Goal: Task Accomplishment & Management: Manage account settings

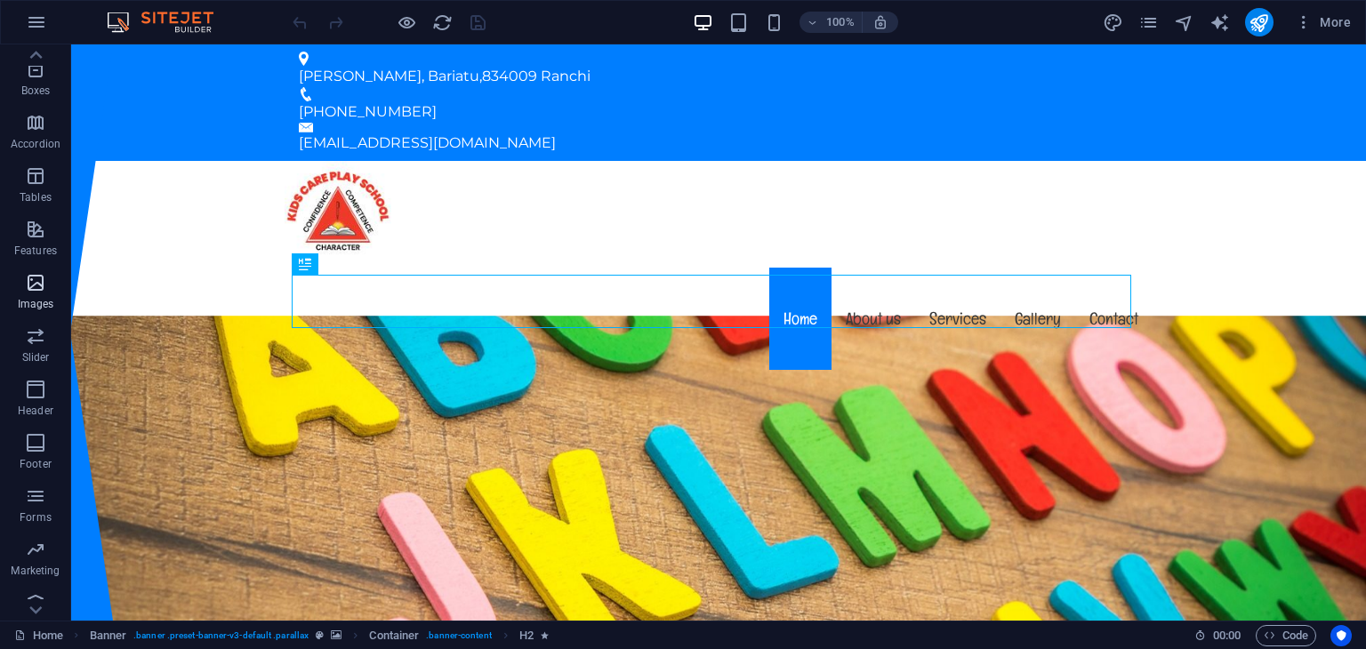
scroll to position [224, 0]
click at [34, 389] on p "Header" at bounding box center [36, 393] width 36 height 14
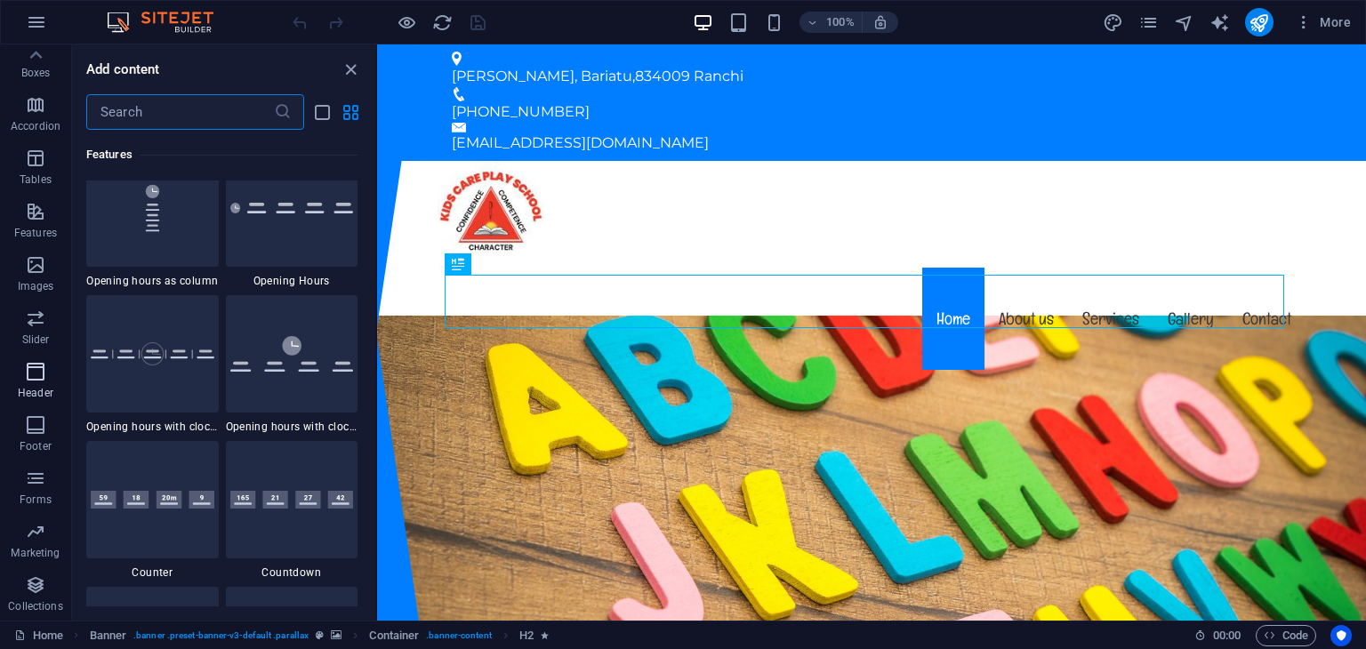
scroll to position [10706, 0]
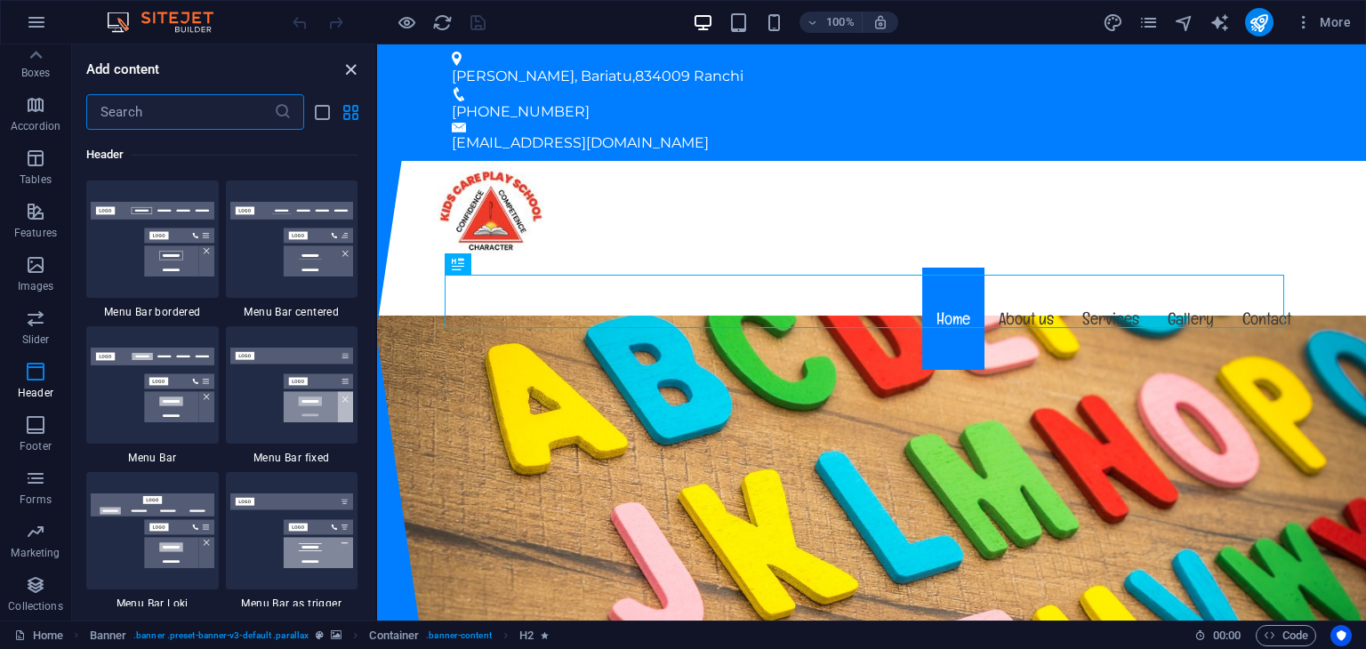
click at [349, 66] on icon "close panel" at bounding box center [351, 70] width 20 height 20
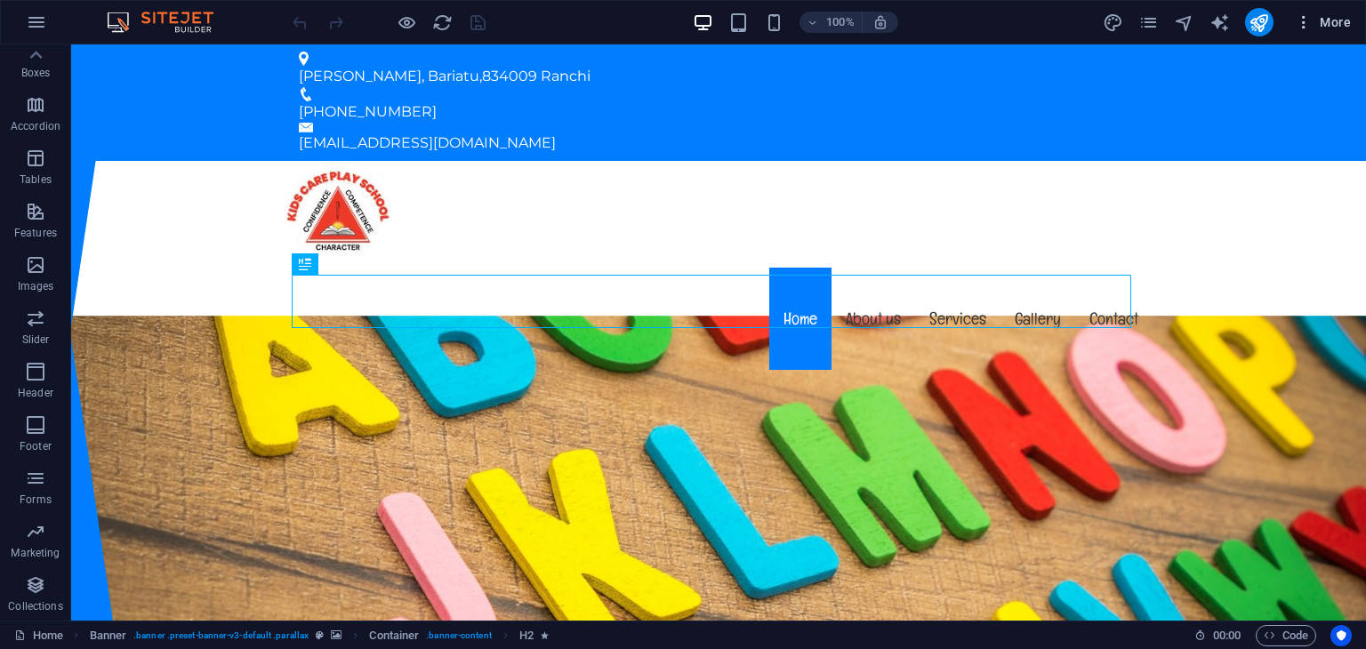
click at [1294, 19] on icon "button" at bounding box center [1303, 22] width 18 height 18
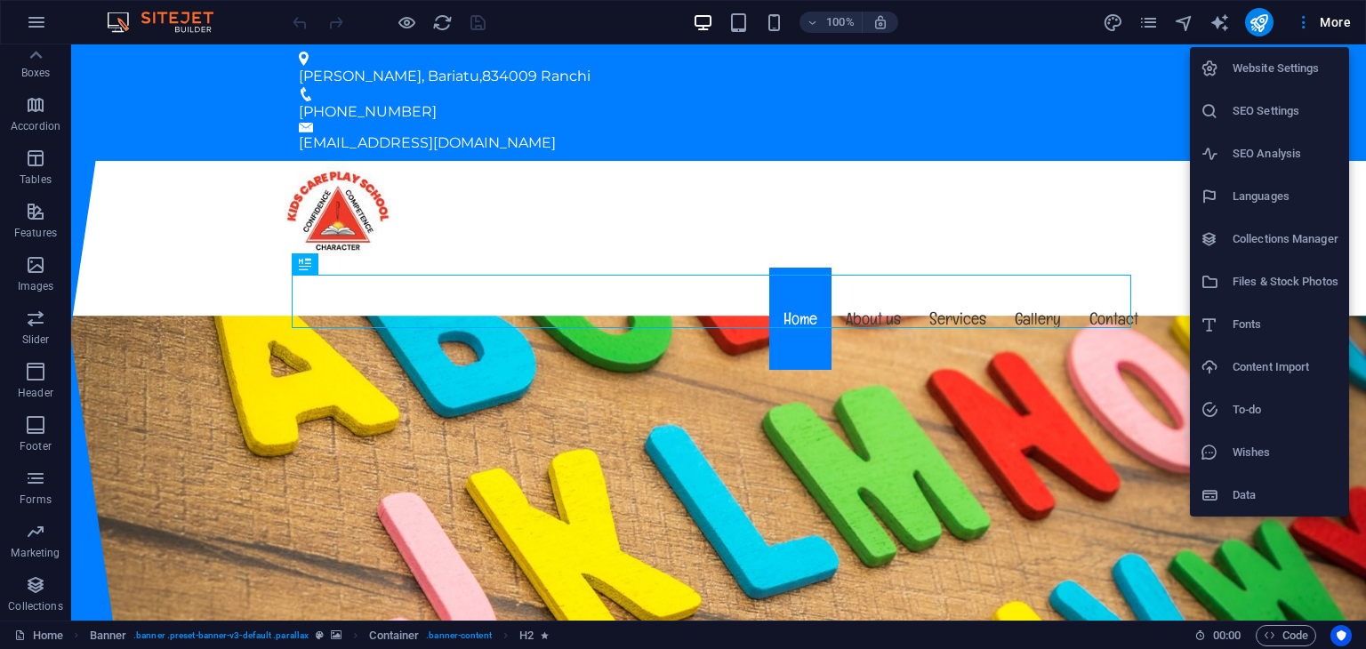
click at [1301, 152] on h6 "SEO Analysis" at bounding box center [1285, 153] width 106 height 21
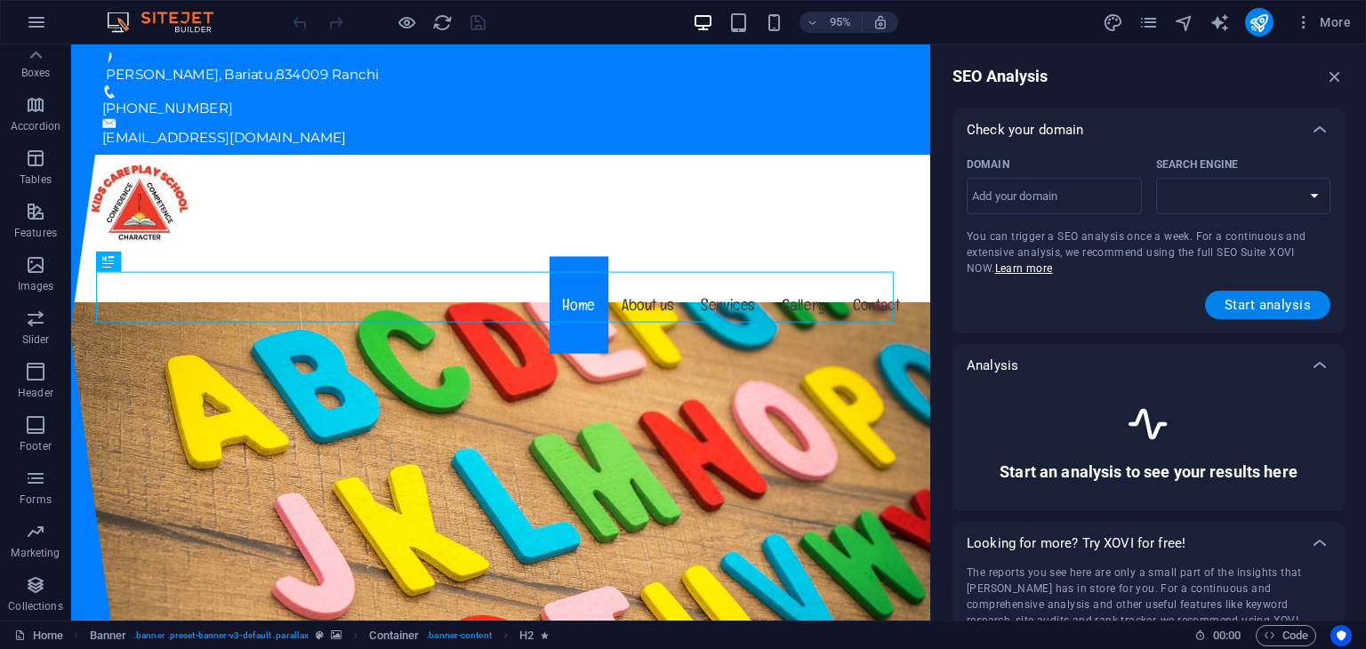
select select "[DOMAIN_NAME]"
click at [1131, 197] on input "Domain ​" at bounding box center [1053, 196] width 175 height 28
type input "[DOMAIN_NAME]"
select select "[DOMAIN_NAME]"
type input "[DOMAIN_NAME]"
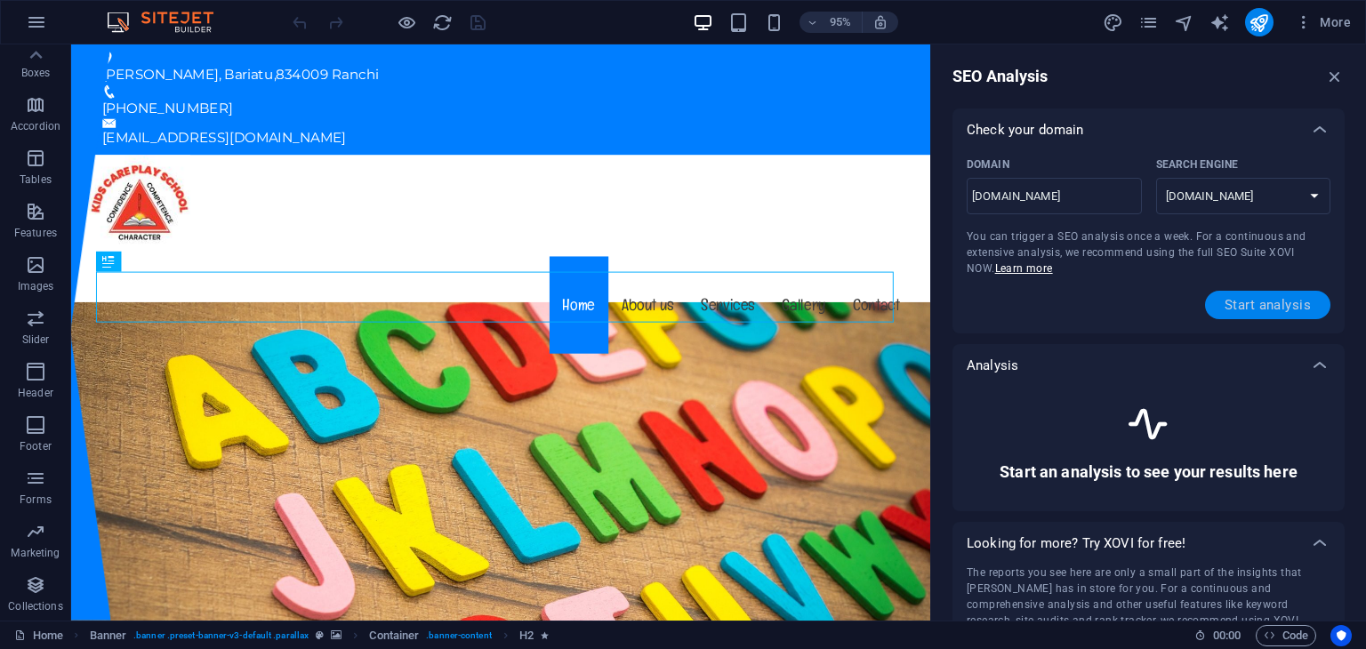
click at [1273, 309] on span "Start analysis" at bounding box center [1267, 305] width 86 height 14
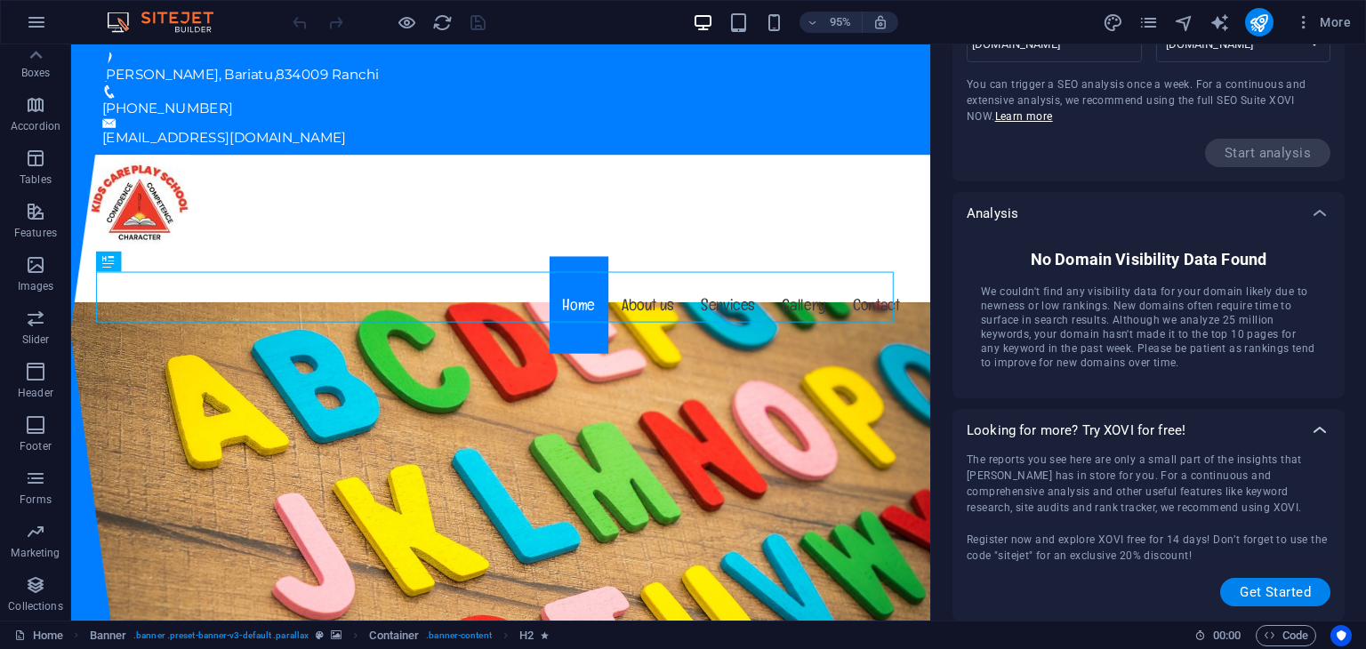
scroll to position [0, 0]
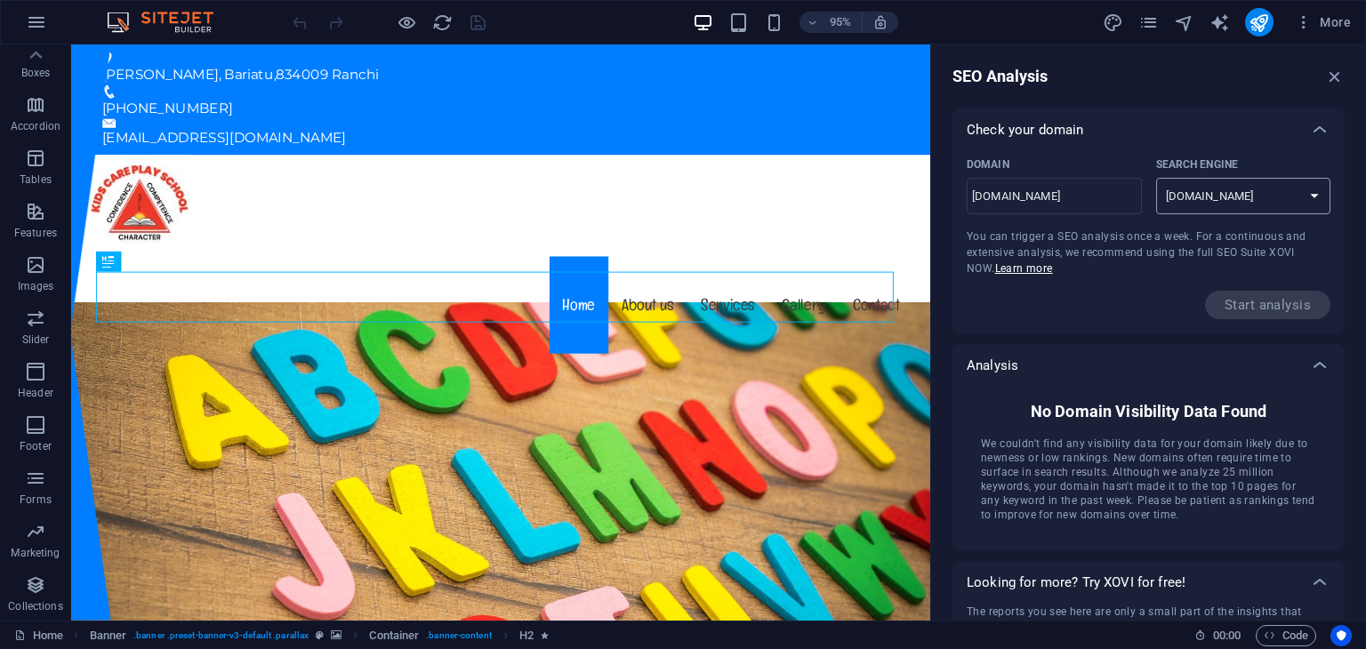
click at [1246, 202] on select "[DOMAIN_NAME] [DOMAIN_NAME] [DOMAIN_NAME] [DOMAIN_NAME] [DOMAIN_NAME] [DOMAIN_N…" at bounding box center [1243, 196] width 175 height 36
click at [1109, 274] on div "Domain [DOMAIN_NAME] ​ Search Engine [DOMAIN_NAME] [DOMAIN_NAME] [DOMAIN_NAME] …" at bounding box center [1148, 235] width 364 height 168
click at [1254, 196] on select "[DOMAIN_NAME] [DOMAIN_NAME] [DOMAIN_NAME] [DOMAIN_NAME] [DOMAIN_NAME] [DOMAIN_N…" at bounding box center [1243, 196] width 175 height 36
click at [1156, 178] on select "[DOMAIN_NAME] [DOMAIN_NAME] [DOMAIN_NAME] [DOMAIN_NAME] [DOMAIN_NAME] [DOMAIN_N…" at bounding box center [1243, 196] width 175 height 36
click at [1259, 196] on select "[DOMAIN_NAME] [DOMAIN_NAME] [DOMAIN_NAME] [DOMAIN_NAME] [DOMAIN_NAME] [DOMAIN_N…" at bounding box center [1243, 196] width 175 height 36
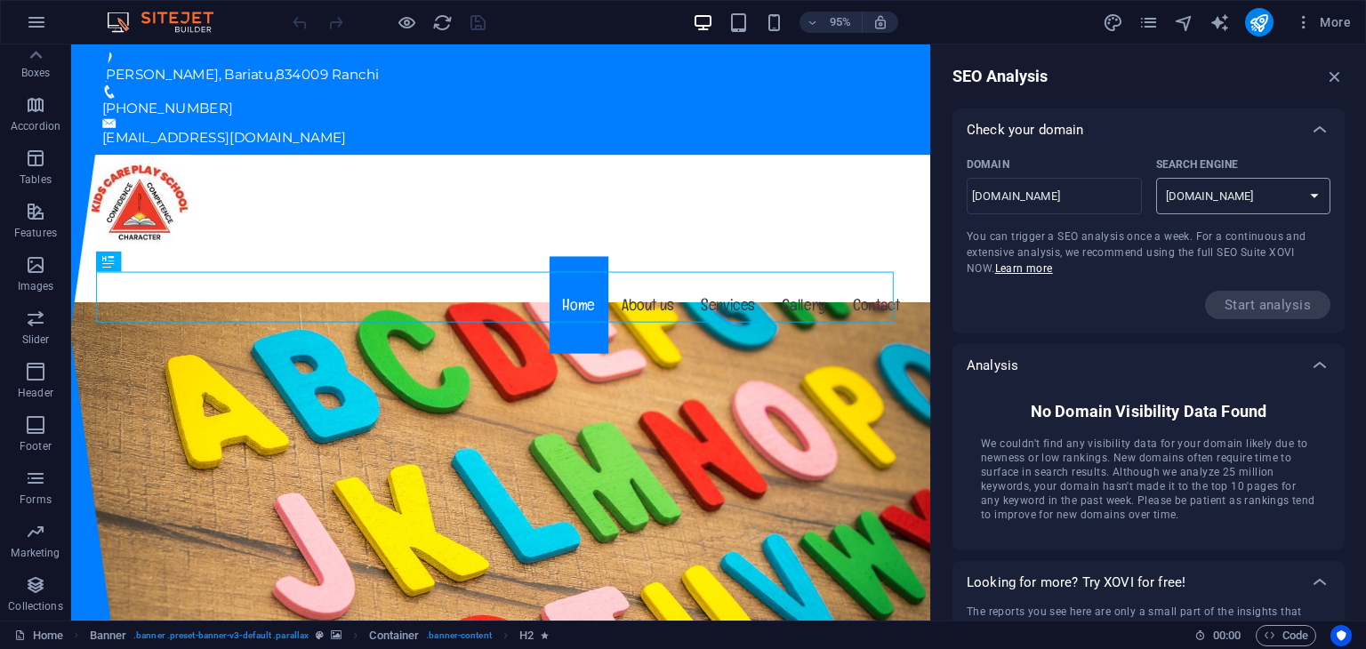
select select "[DOMAIN_NAME]"
click at [1156, 178] on select "[DOMAIN_NAME] [DOMAIN_NAME] [DOMAIN_NAME] [DOMAIN_NAME] [DOMAIN_NAME] [DOMAIN_N…" at bounding box center [1243, 196] width 175 height 36
click at [1321, 129] on icon at bounding box center [1319, 129] width 21 height 21
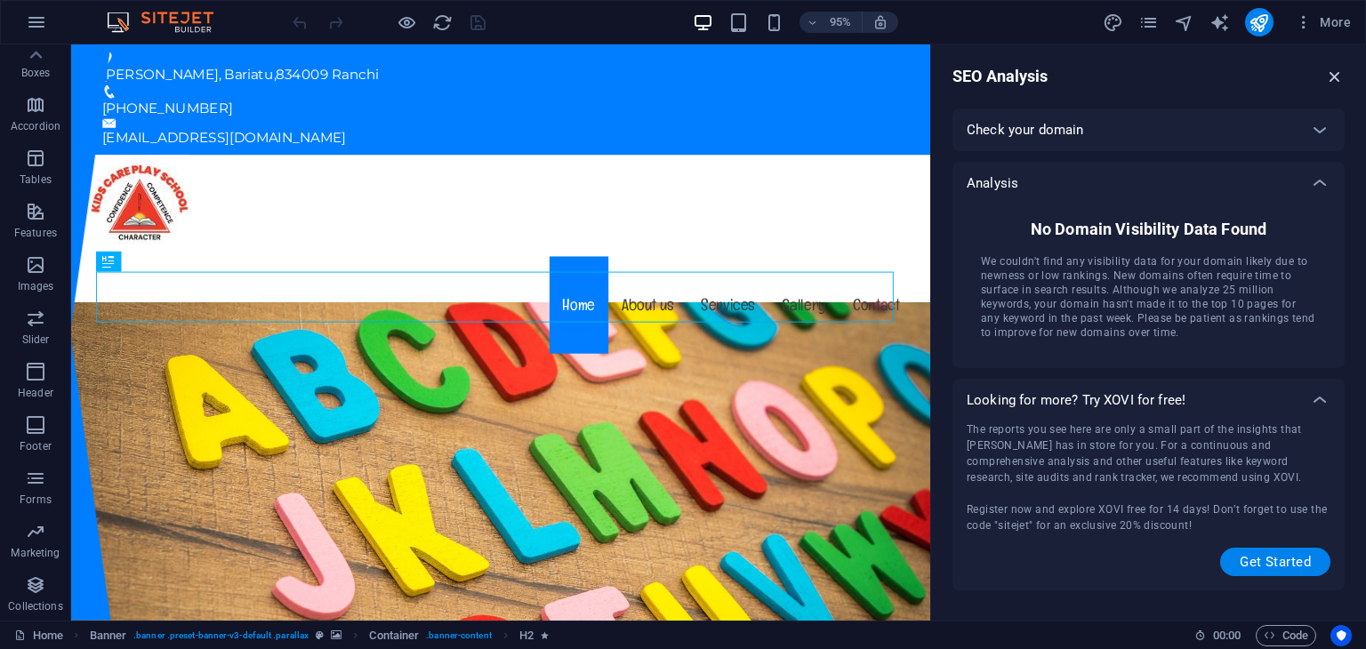
click at [1337, 76] on icon "button" at bounding box center [1335, 77] width 20 height 20
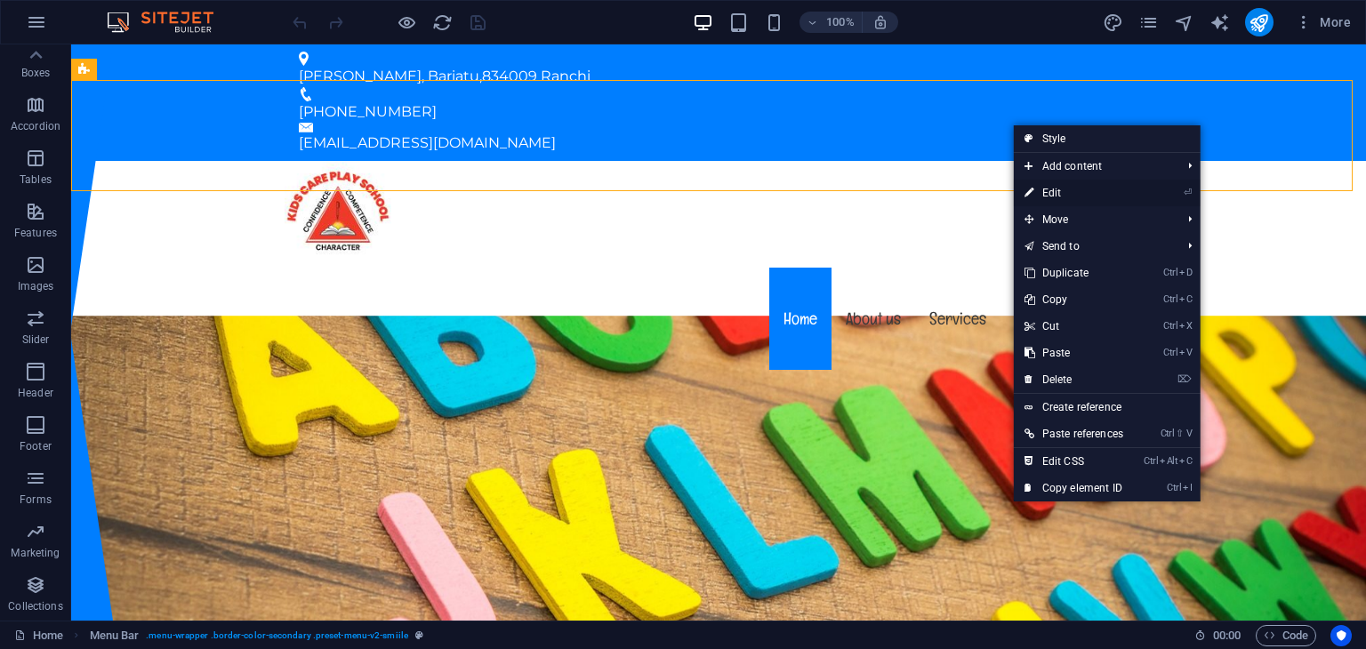
click at [1072, 196] on link "⏎ Edit" at bounding box center [1074, 193] width 120 height 27
select select "header"
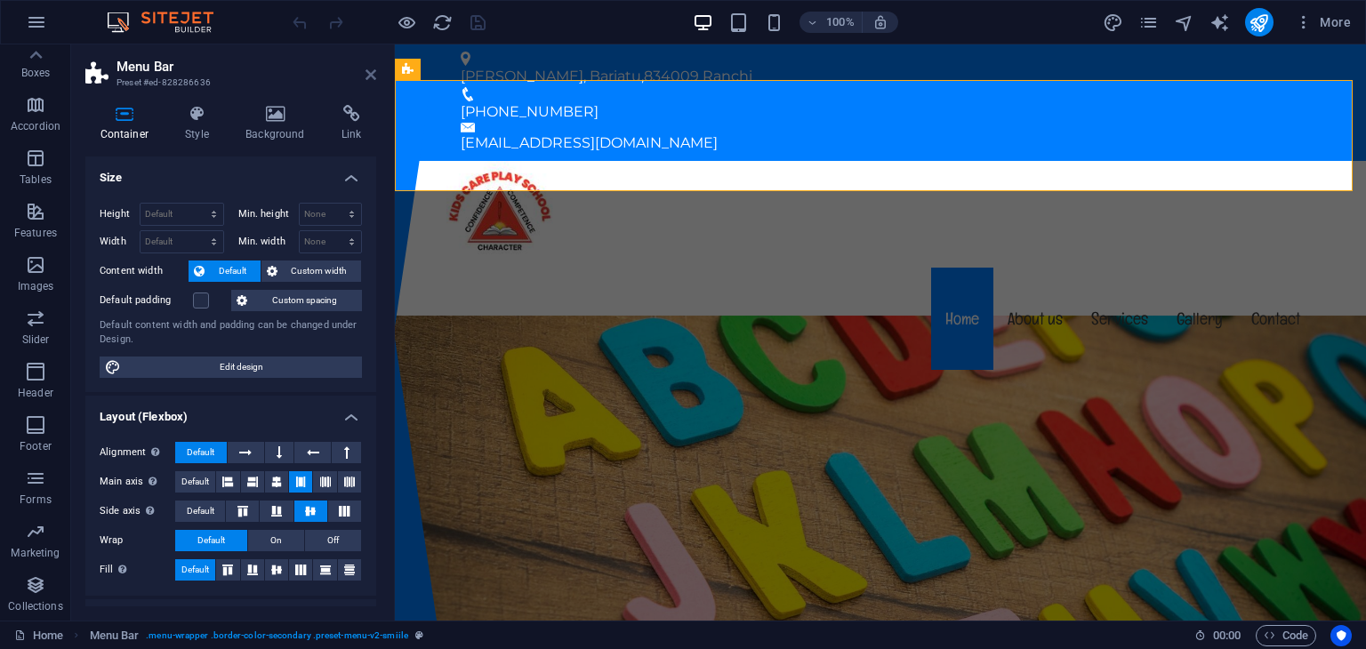
click at [369, 78] on icon at bounding box center [370, 75] width 11 height 14
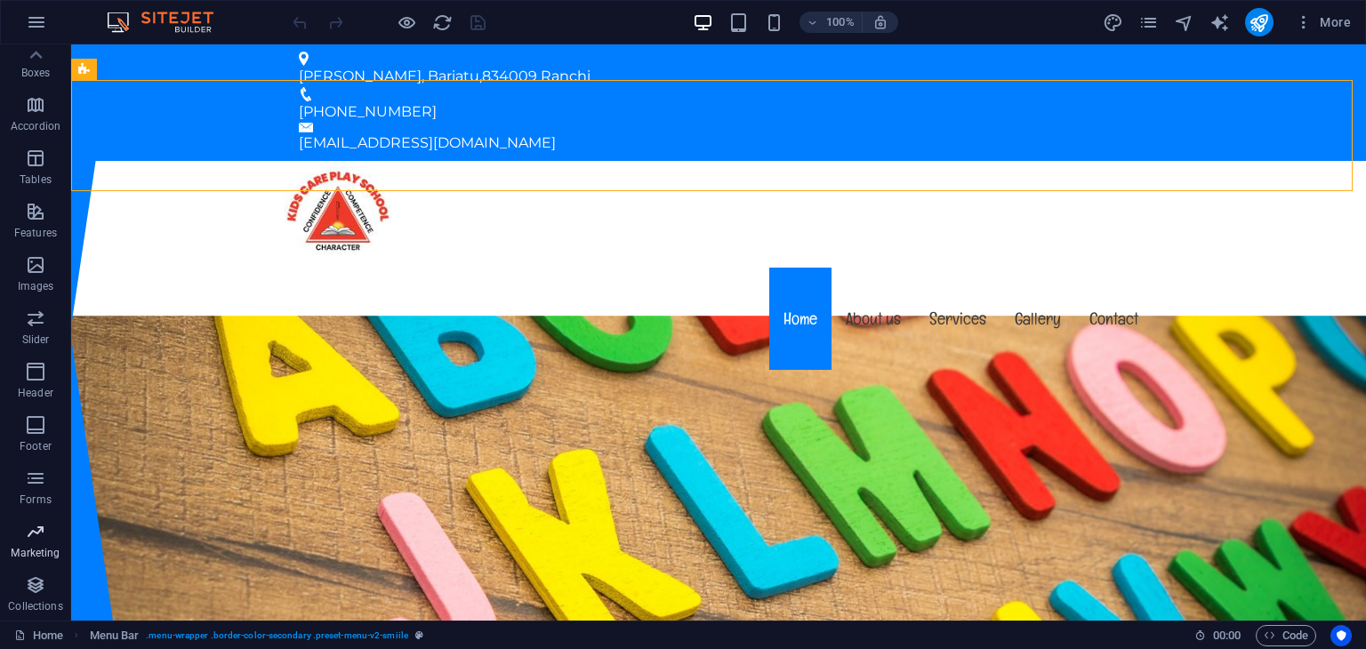
click at [36, 536] on icon "button" at bounding box center [35, 531] width 21 height 21
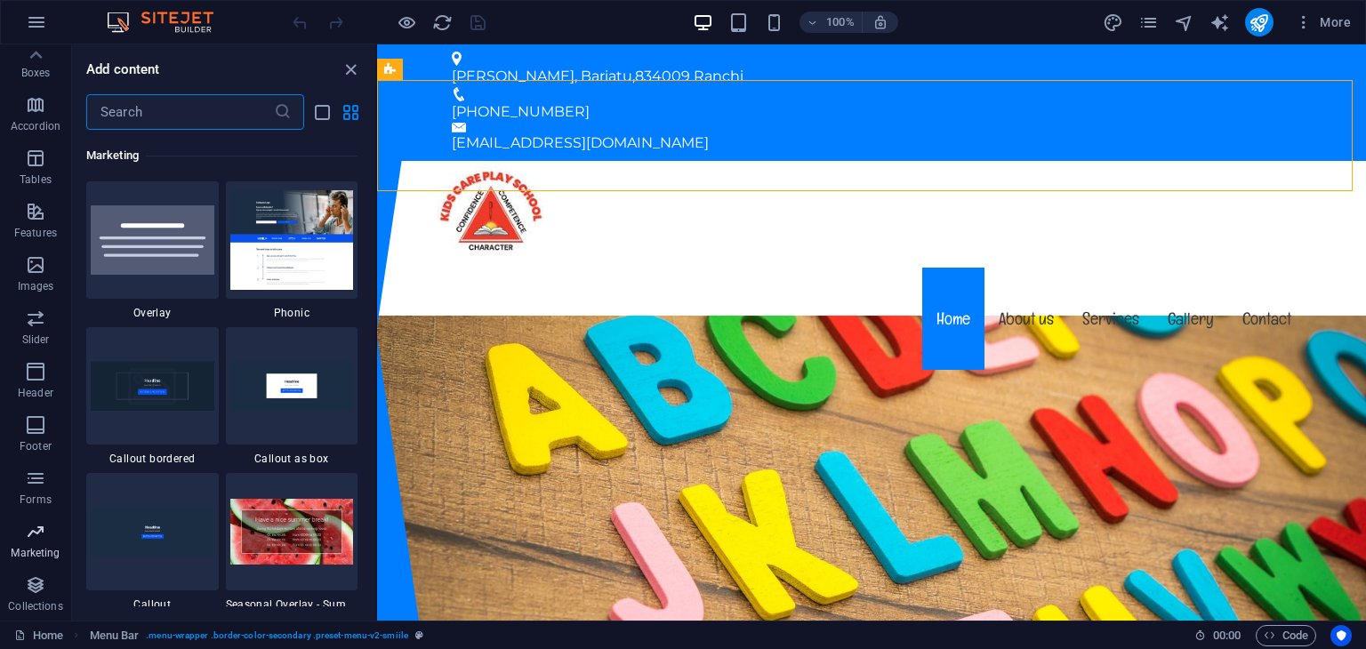
scroll to position [14481, 0]
click at [43, 589] on icon "button" at bounding box center [35, 584] width 21 height 21
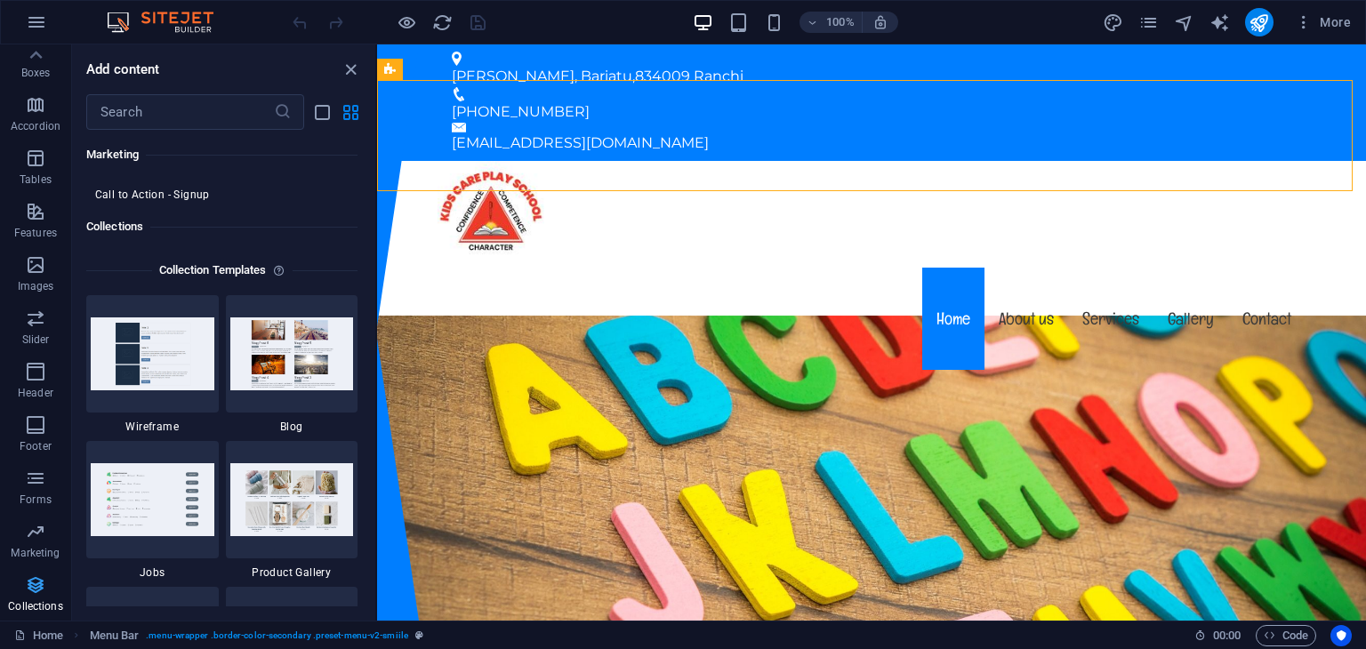
scroll to position [16274, 0]
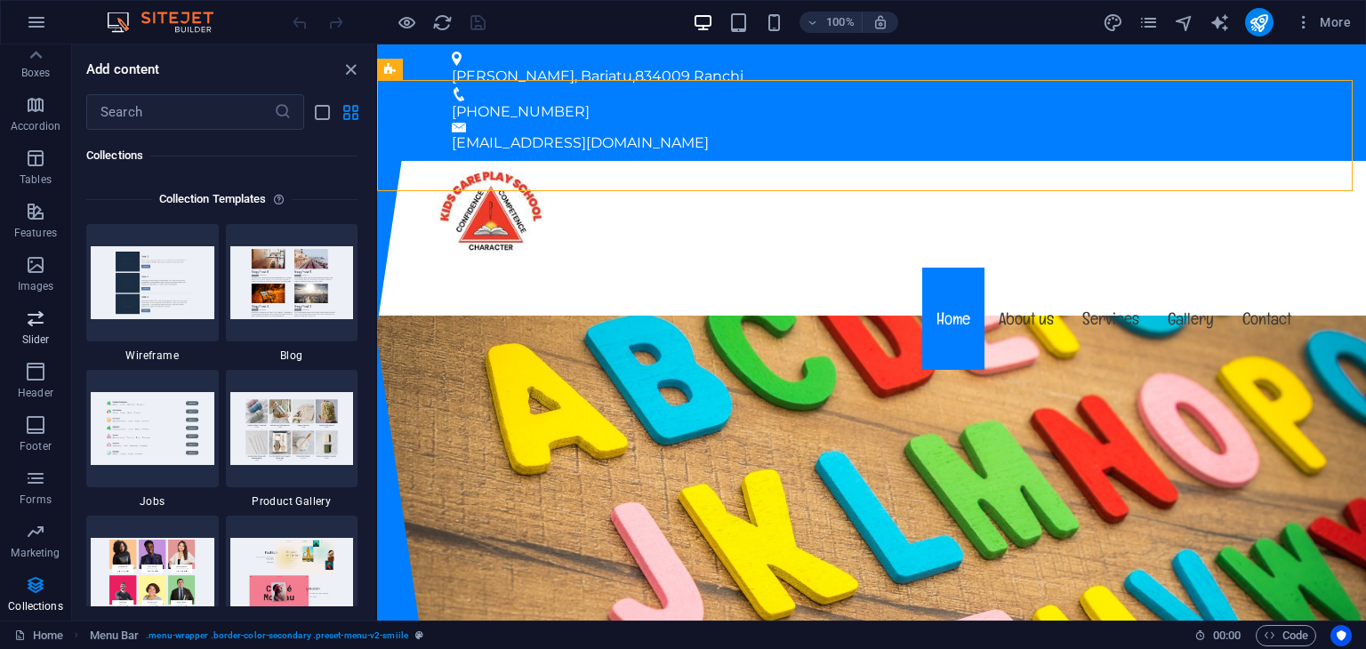
click at [31, 333] on p "Slider" at bounding box center [36, 340] width 28 height 14
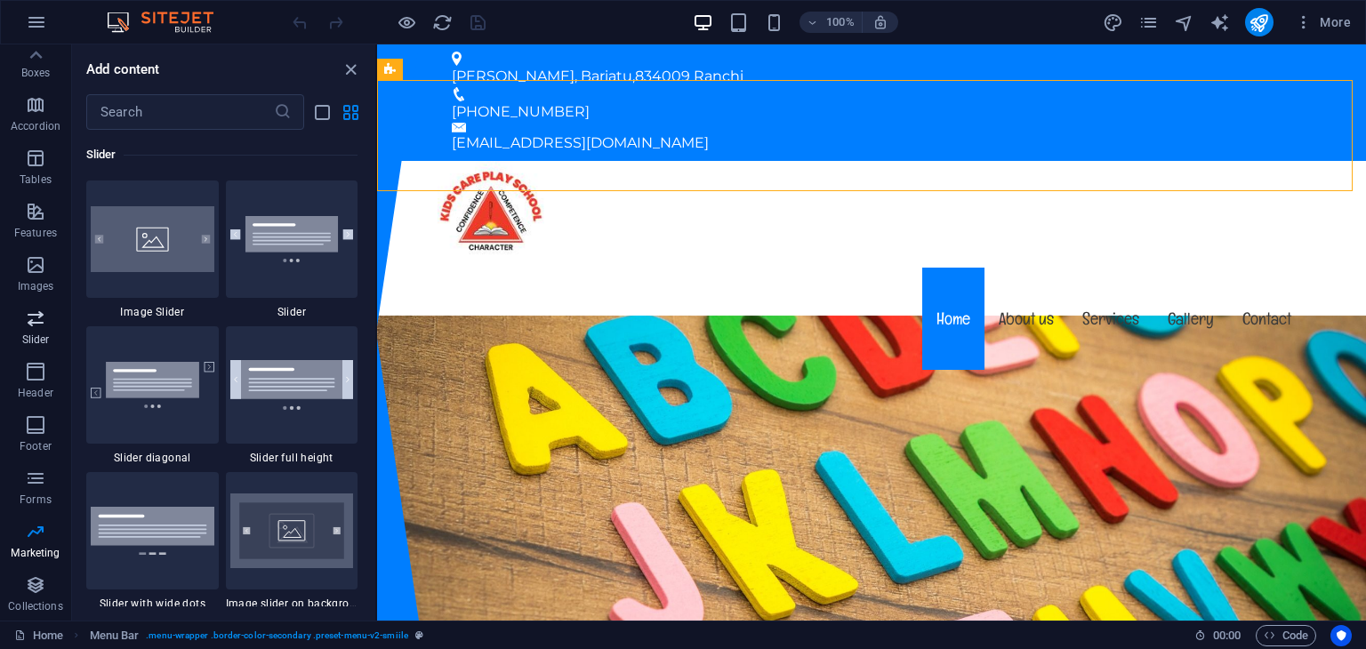
scroll to position [10078, 0]
click at [38, 252] on button "Images" at bounding box center [35, 273] width 71 height 53
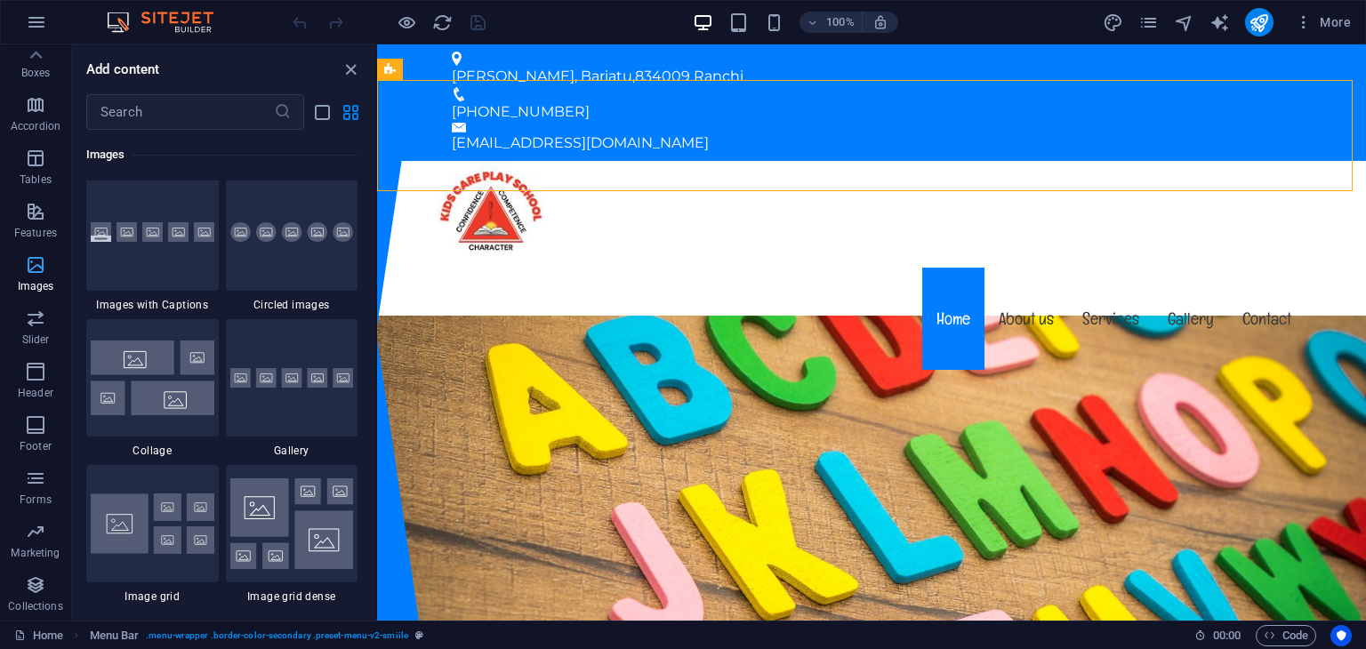
scroll to position [9015, 0]
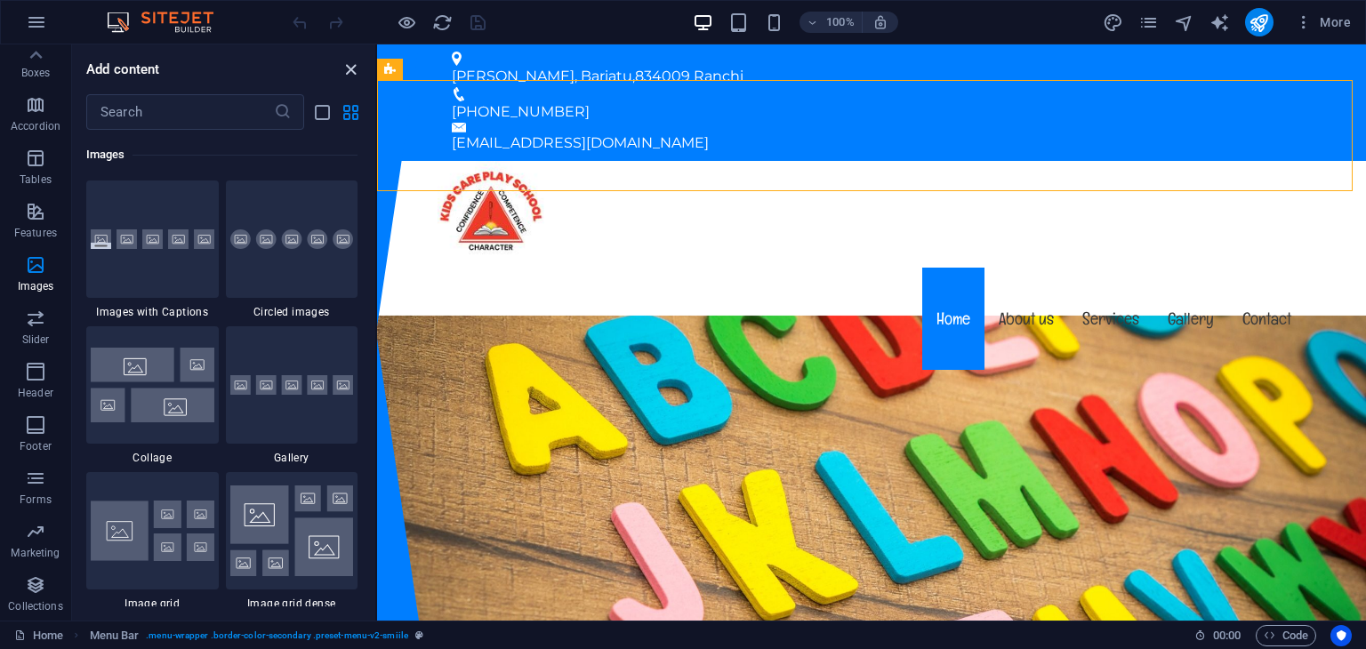
click at [353, 66] on icon "close panel" at bounding box center [351, 70] width 20 height 20
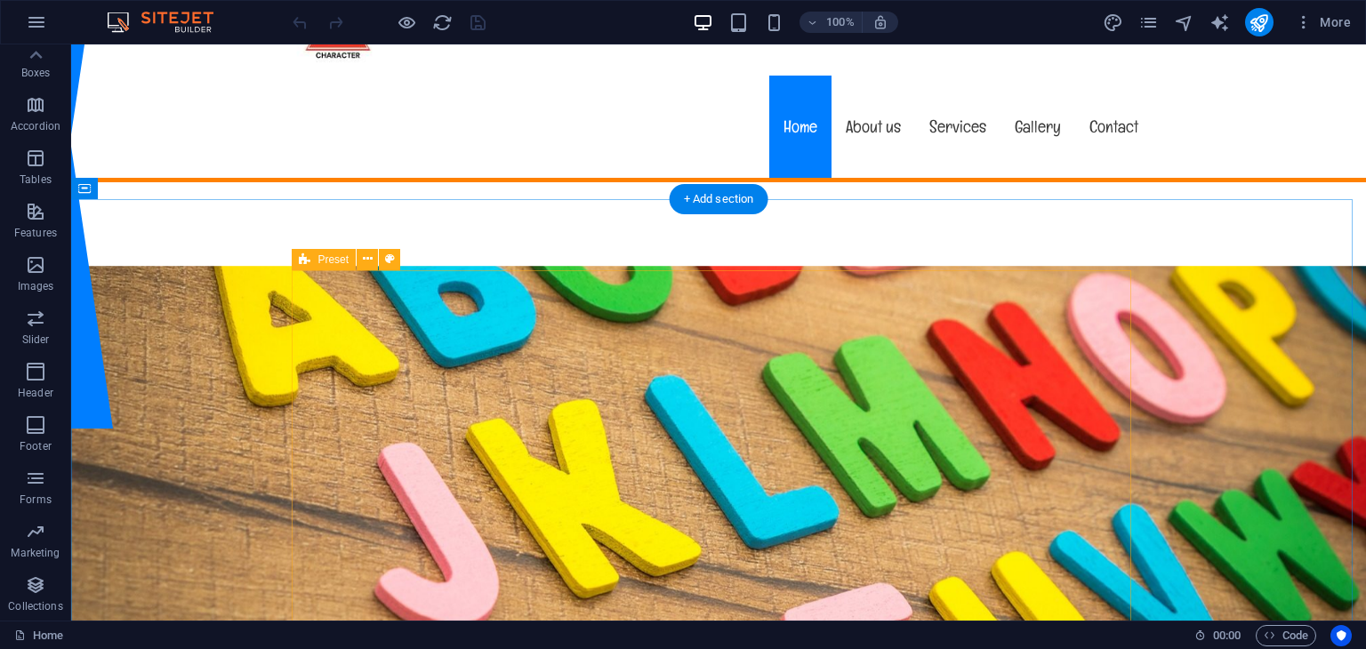
scroll to position [0, 0]
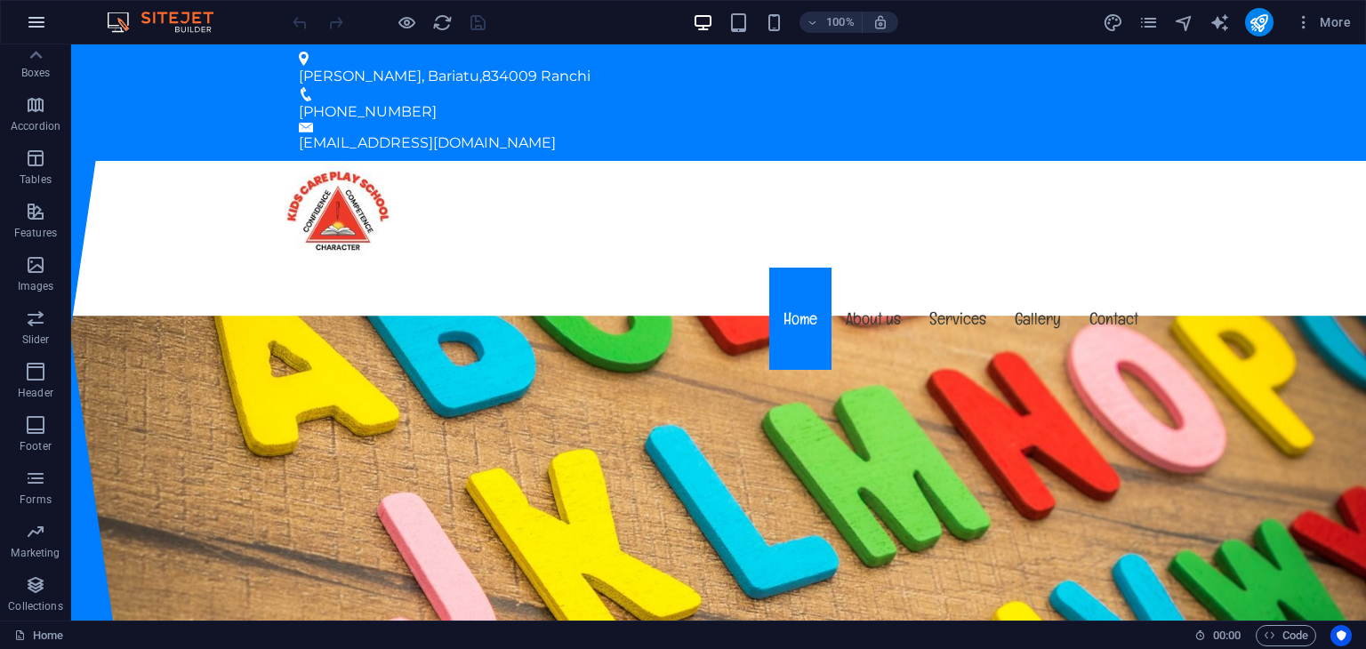
click at [39, 17] on icon "button" at bounding box center [36, 22] width 21 height 21
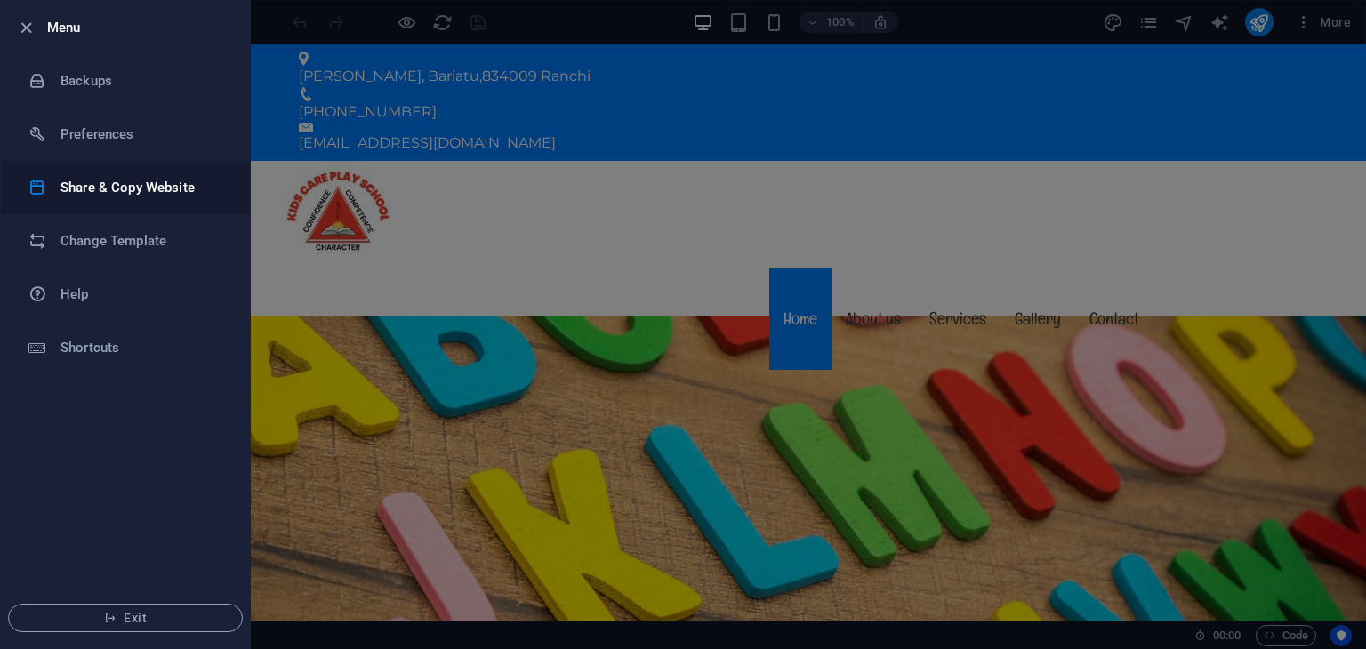
click at [180, 190] on h6 "Share & Copy Website" at bounding box center [142, 187] width 164 height 21
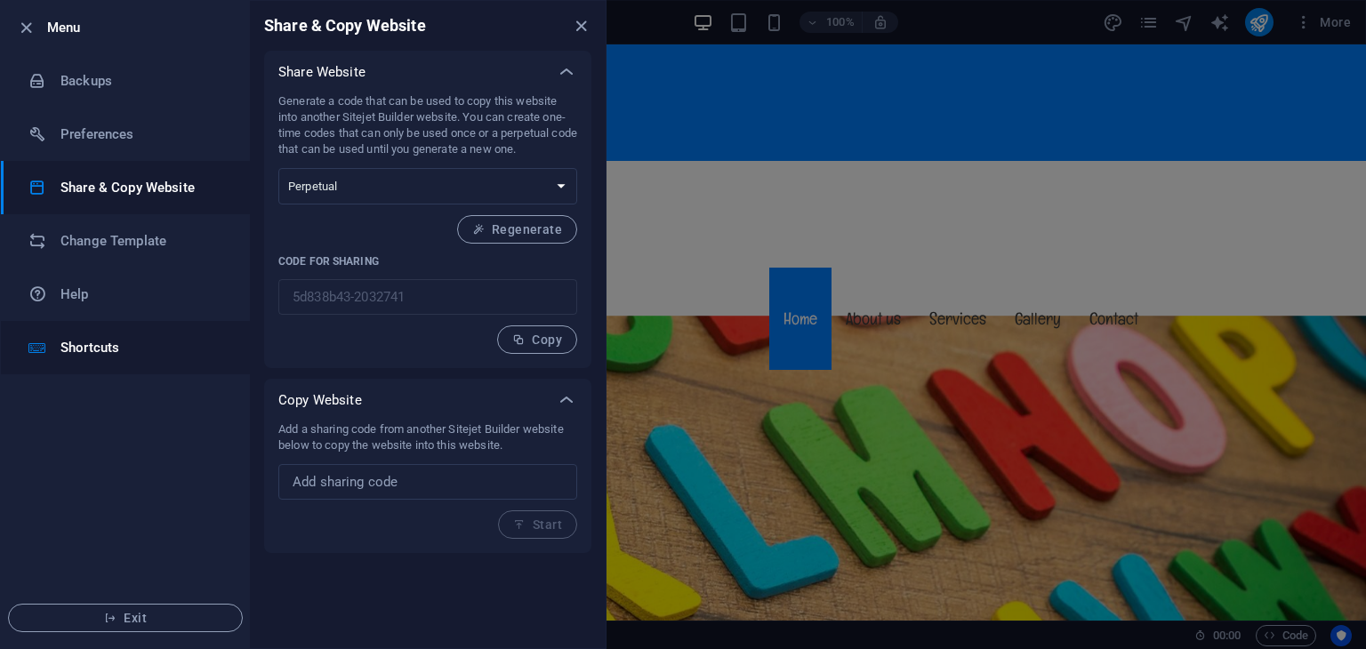
click at [130, 340] on h6 "Shortcuts" at bounding box center [142, 347] width 164 height 21
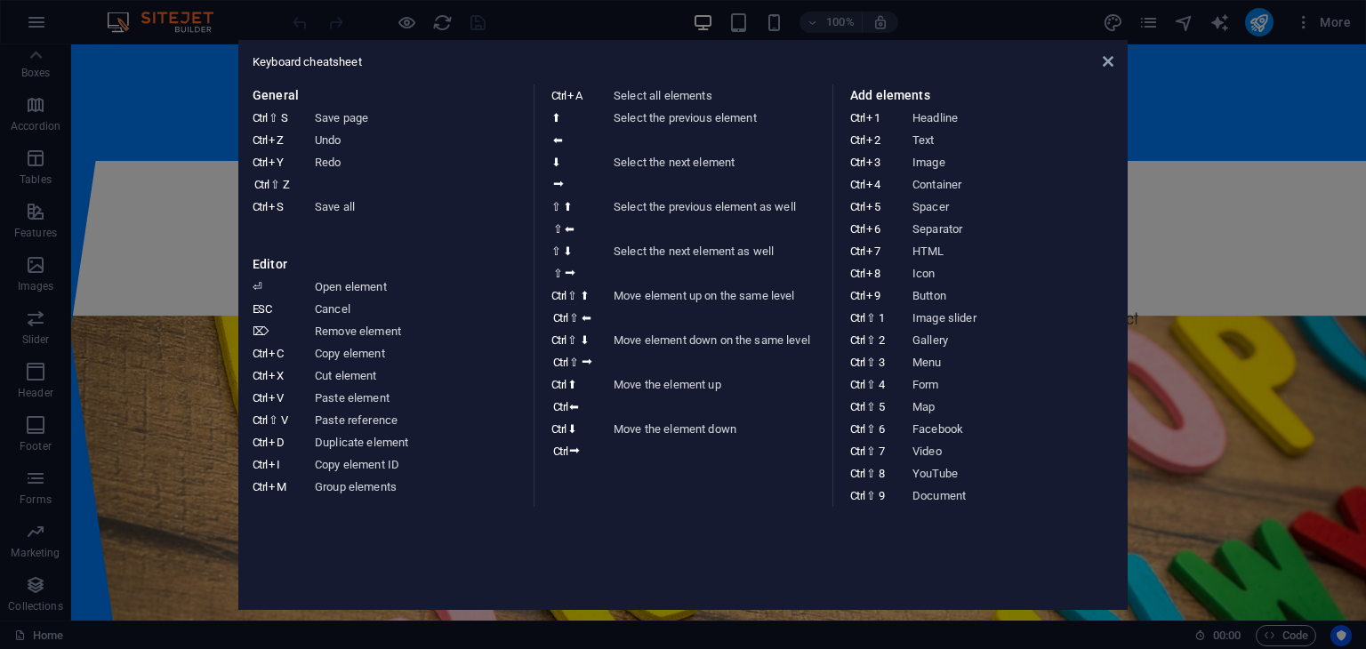
click at [1115, 55] on div "Keyboard cheatsheet General Ctrl ⇧ S Save page Ctrl Z Undo Ctrl Y Ctrl ⇧ Z Redo…" at bounding box center [682, 325] width 889 height 570
click at [1106, 58] on icon at bounding box center [1107, 61] width 11 height 14
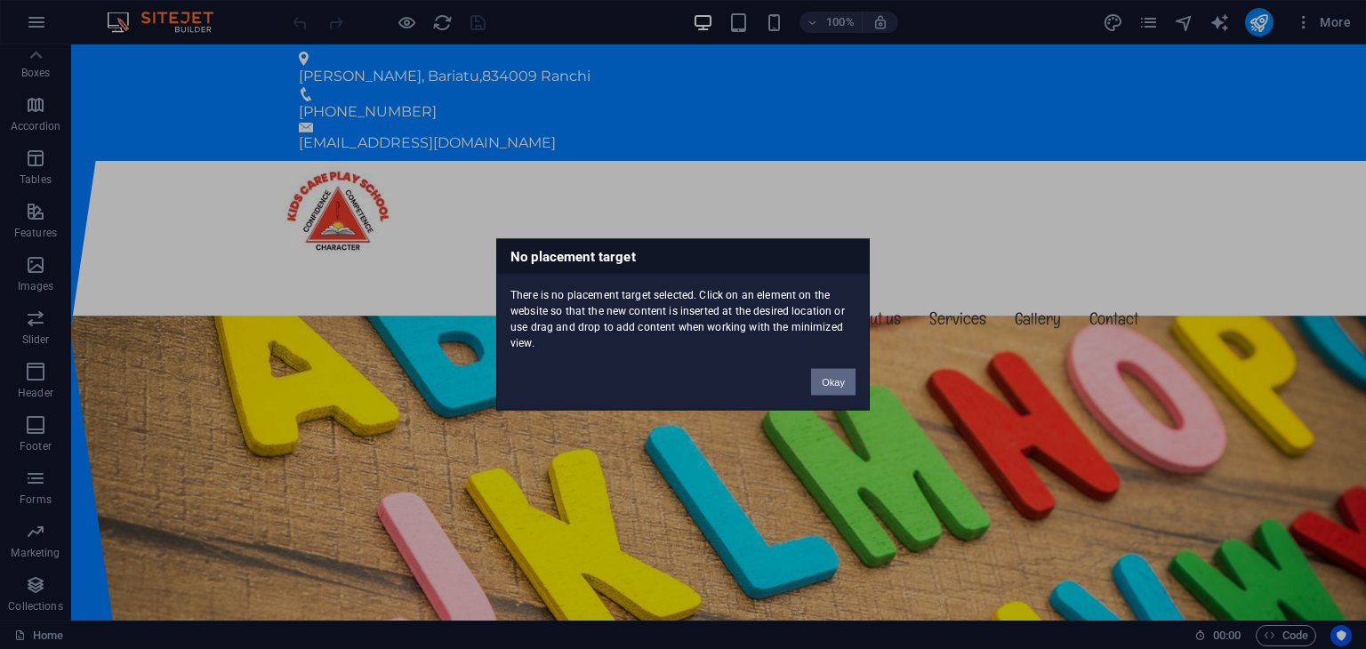
drag, startPoint x: 830, startPoint y: 378, endPoint x: 759, endPoint y: 333, distance: 84.3
click at [830, 378] on button "Okay" at bounding box center [833, 382] width 44 height 27
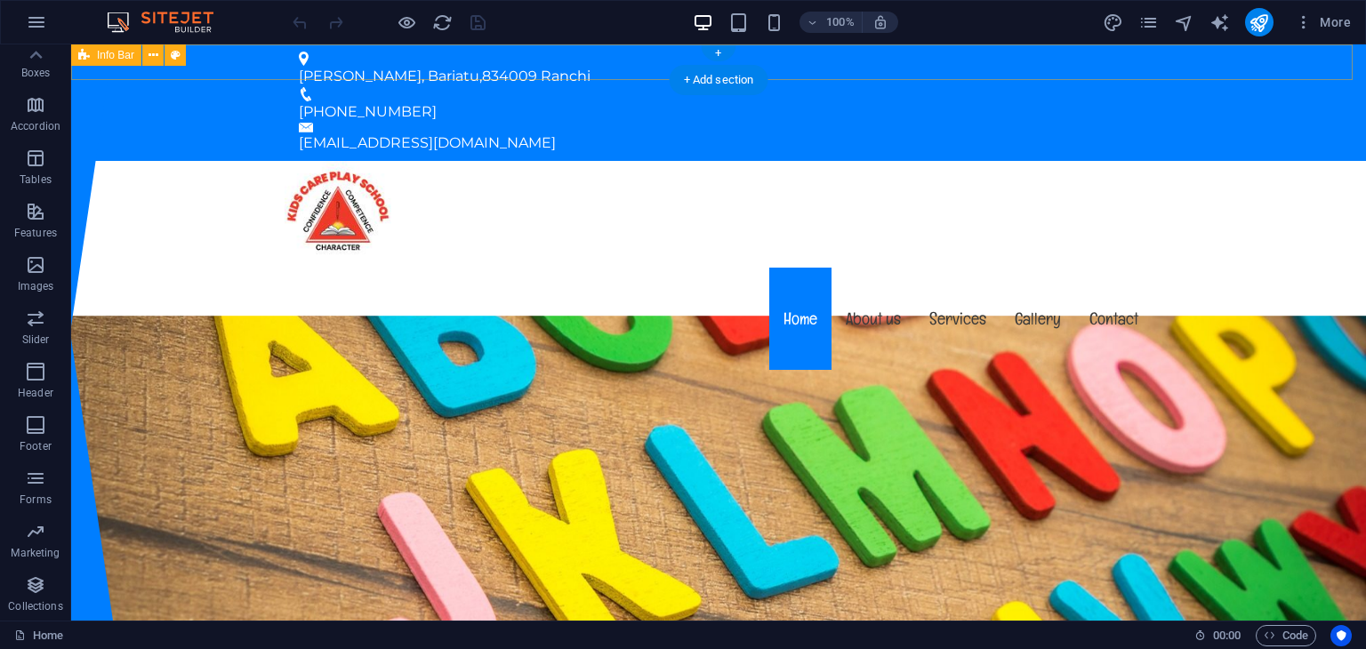
click at [646, 62] on div "[PERSON_NAME], Bariatu , 834009 Ranchi [PHONE_NUMBER] [EMAIL_ADDRESS][DOMAIN_NA…" at bounding box center [718, 102] width 1294 height 116
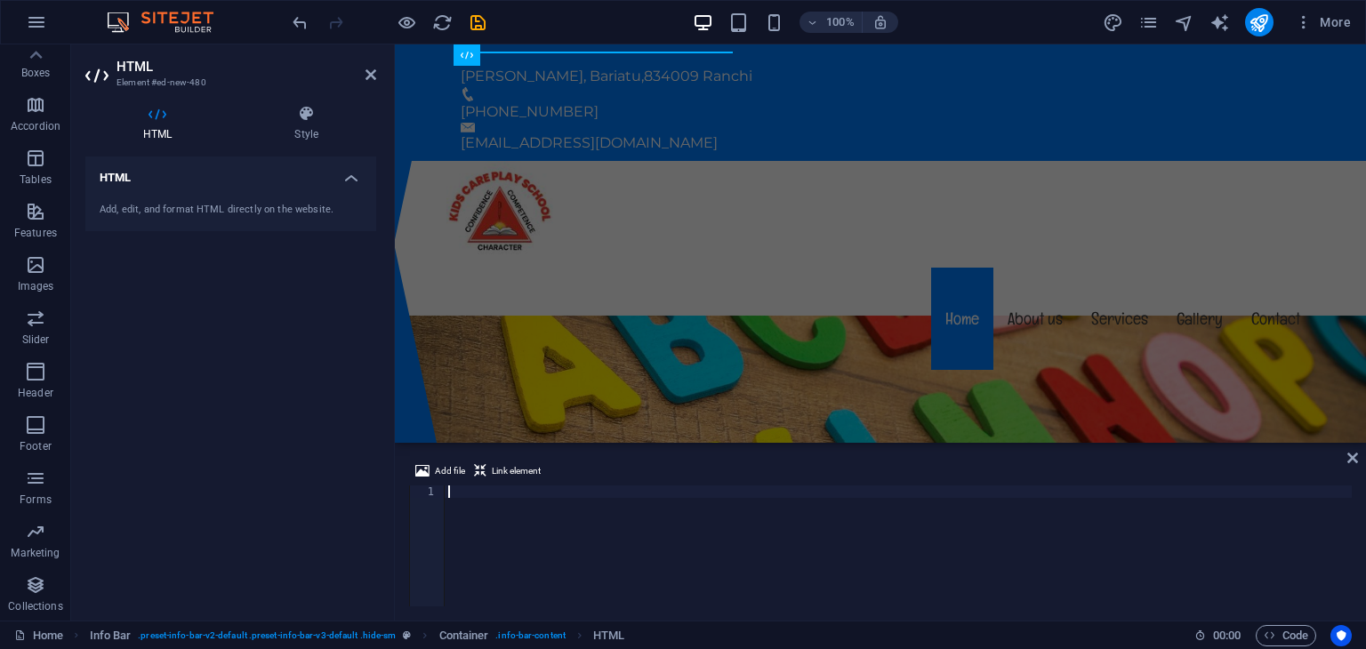
paste textarea "google-site-verification: googlee49a92c7c98d04c7.html"
type textarea "google-site-verification: googlee49a92c7c98d04c7.html"
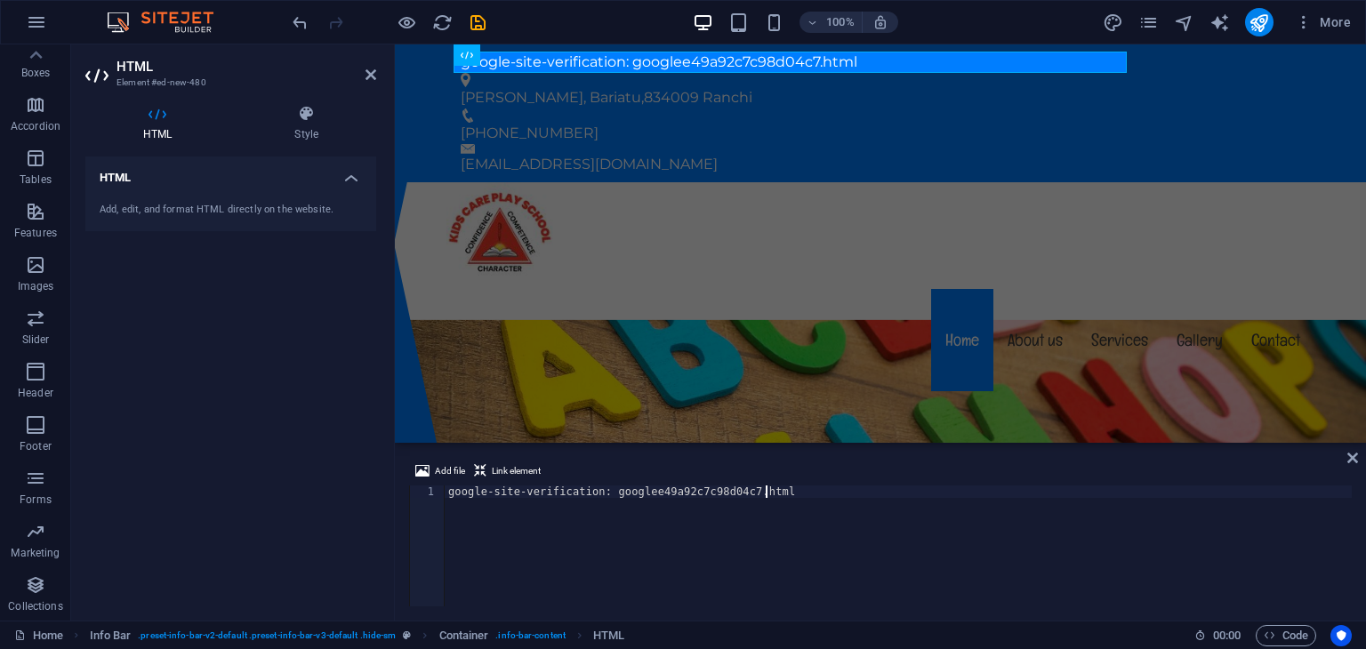
click at [638, 530] on div "google-site-verification: googlee49a92c7c98d04c7.html" at bounding box center [898, 558] width 907 height 146
click at [516, 470] on span "Link element" at bounding box center [516, 471] width 49 height 21
click at [1355, 461] on icon at bounding box center [1352, 458] width 11 height 14
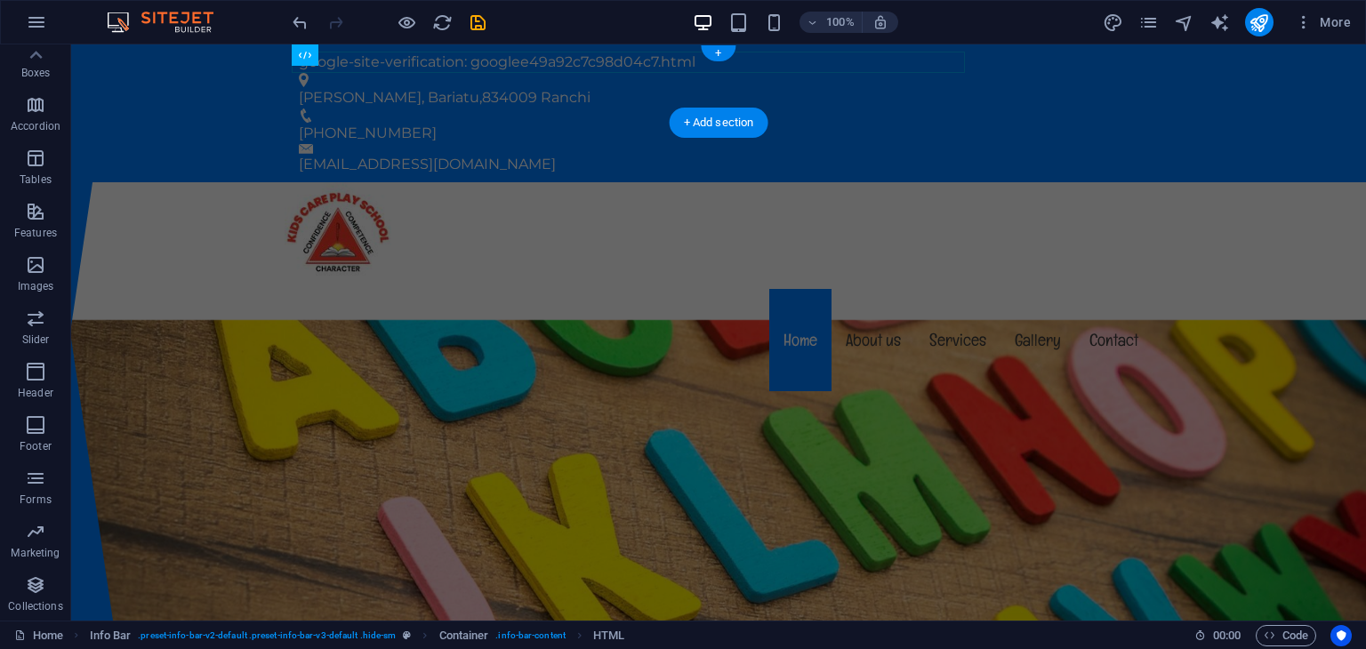
drag, startPoint x: 641, startPoint y: 60, endPoint x: 620, endPoint y: 60, distance: 21.3
click at [618, 61] on div "google-site-verification: googlee49a92c7c98d04c7.html" at bounding box center [711, 62] width 825 height 21
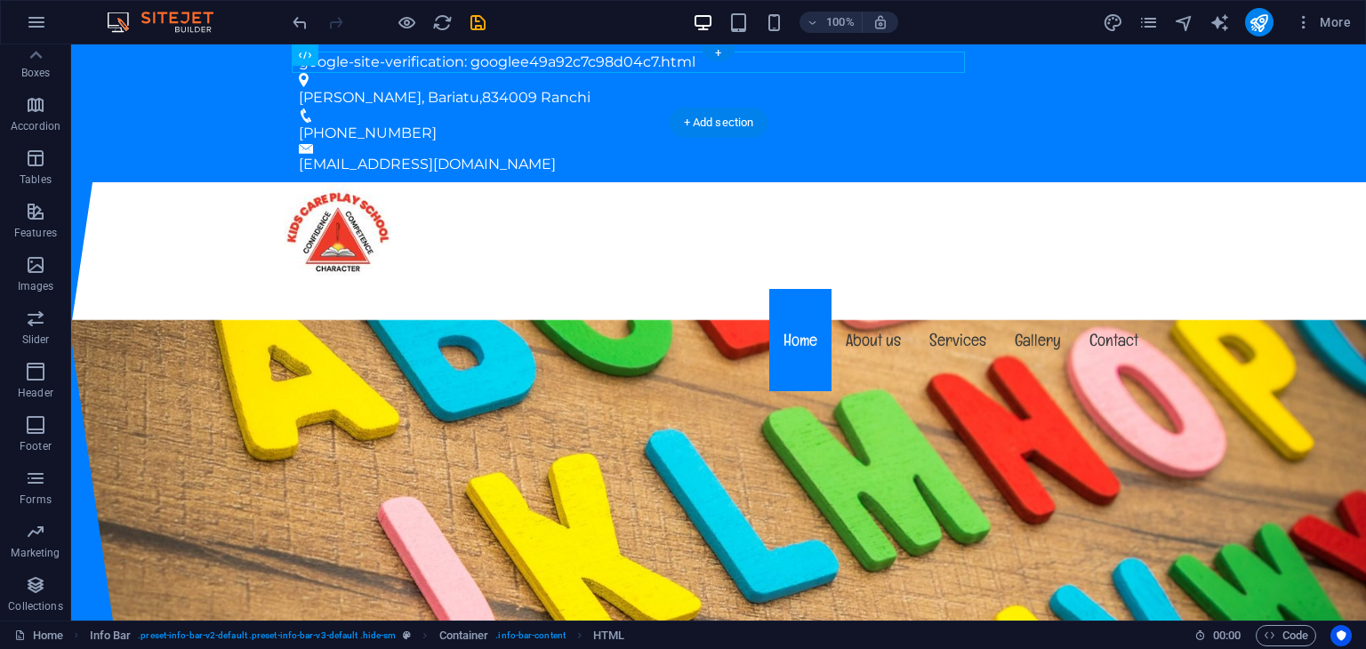
click at [646, 58] on div "google-site-verification: googlee49a92c7c98d04c7.html" at bounding box center [711, 62] width 825 height 21
click at [614, 58] on div "google-site-verification: googlee49a92c7c98d04c7.html" at bounding box center [711, 62] width 825 height 21
click at [685, 56] on div "google-site-verification: googlee49a92c7c98d04c7.html" at bounding box center [711, 62] width 825 height 21
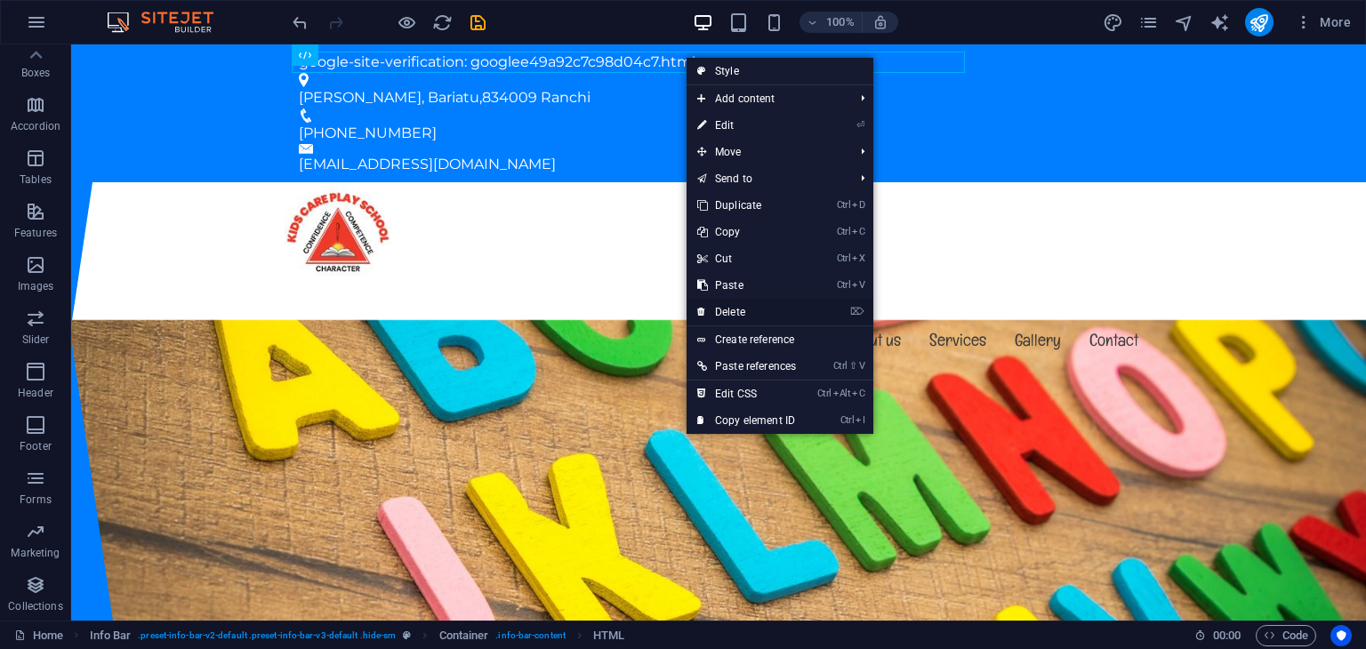
click at [759, 316] on link "⌦ Delete" at bounding box center [746, 312] width 120 height 27
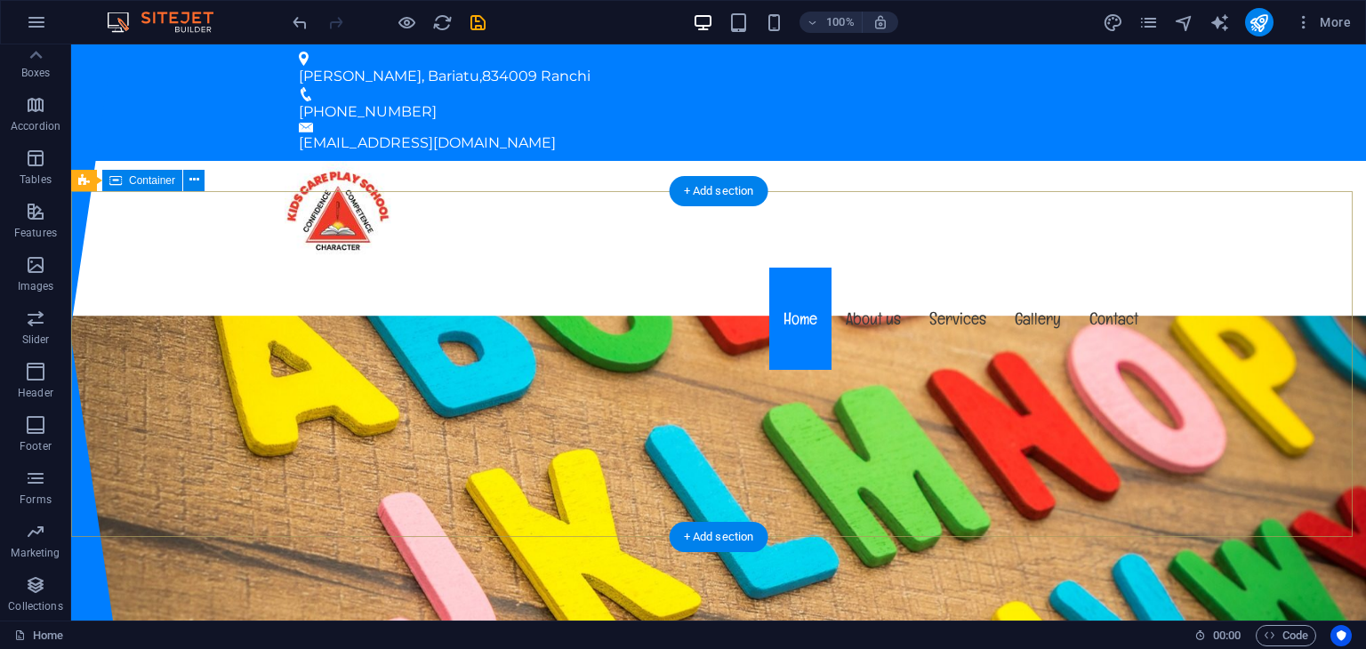
drag, startPoint x: 230, startPoint y: 58, endPoint x: 413, endPoint y: 322, distance: 321.4
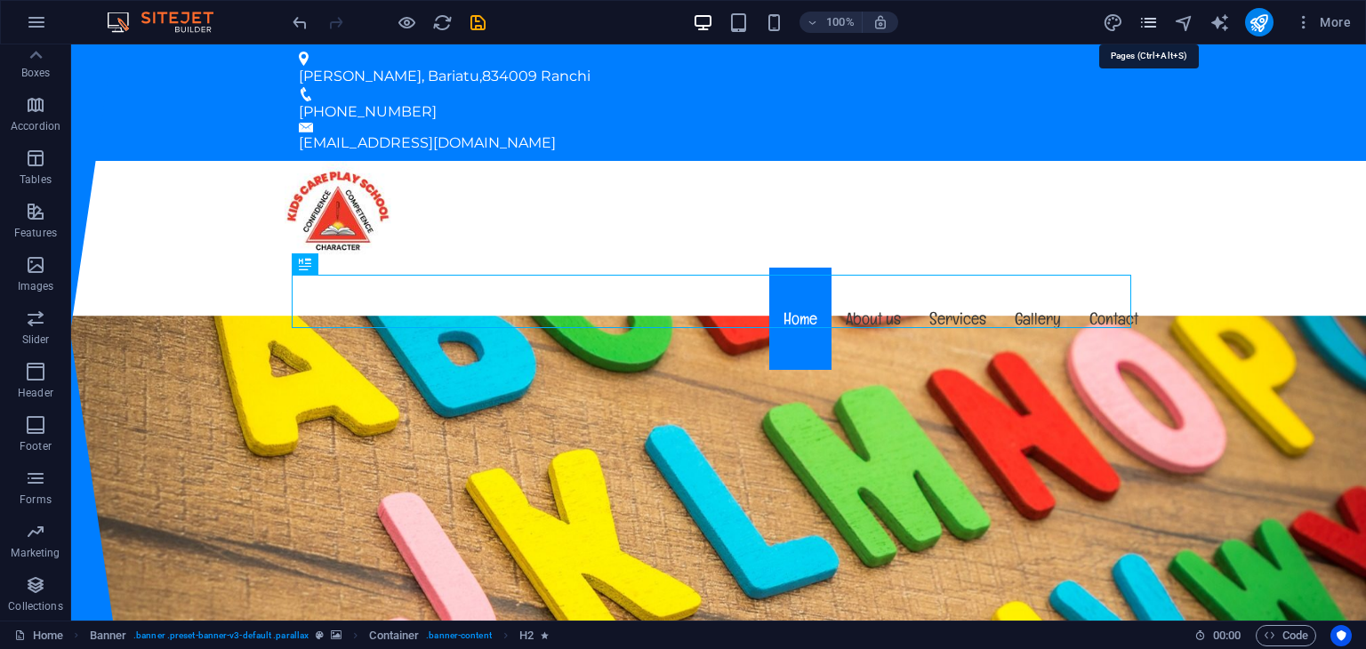
click at [1149, 22] on icon "pages" at bounding box center [1148, 22] width 20 height 20
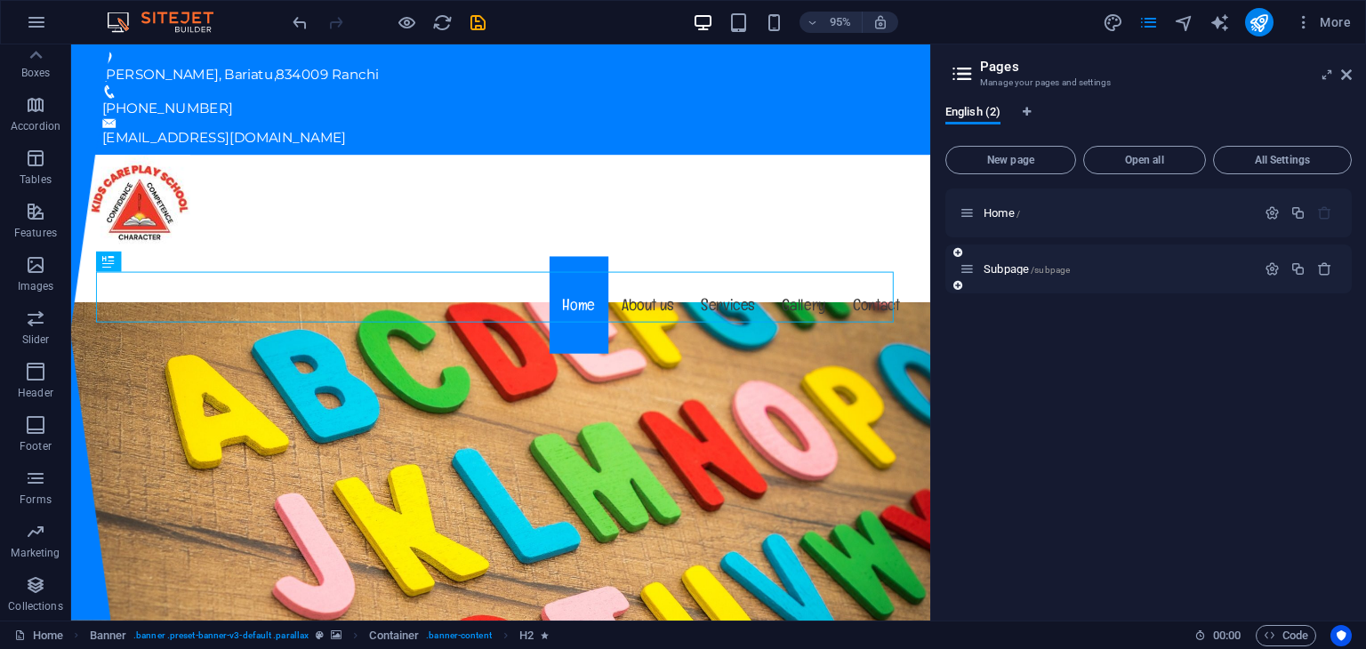
click at [1145, 260] on div "Subpage /subpage" at bounding box center [1107, 269] width 296 height 20
click at [1062, 268] on span "/subpage" at bounding box center [1049, 270] width 39 height 10
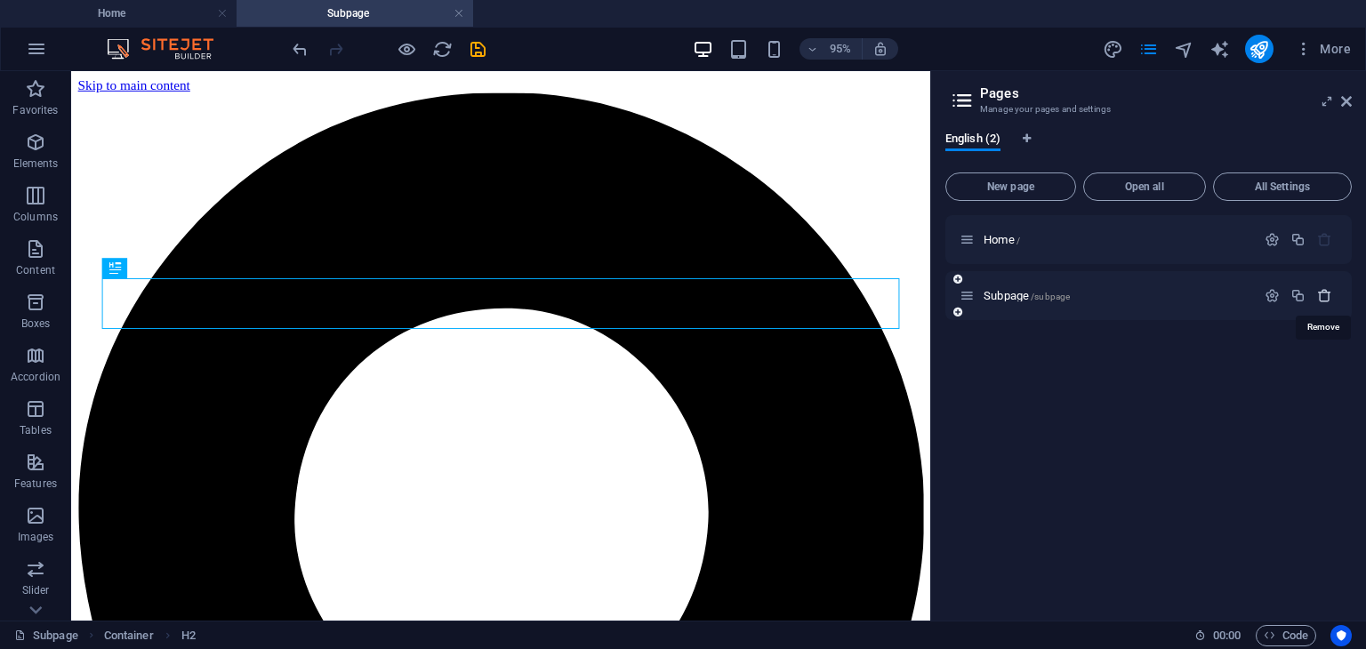
click at [1321, 295] on icon "button" at bounding box center [1324, 295] width 15 height 15
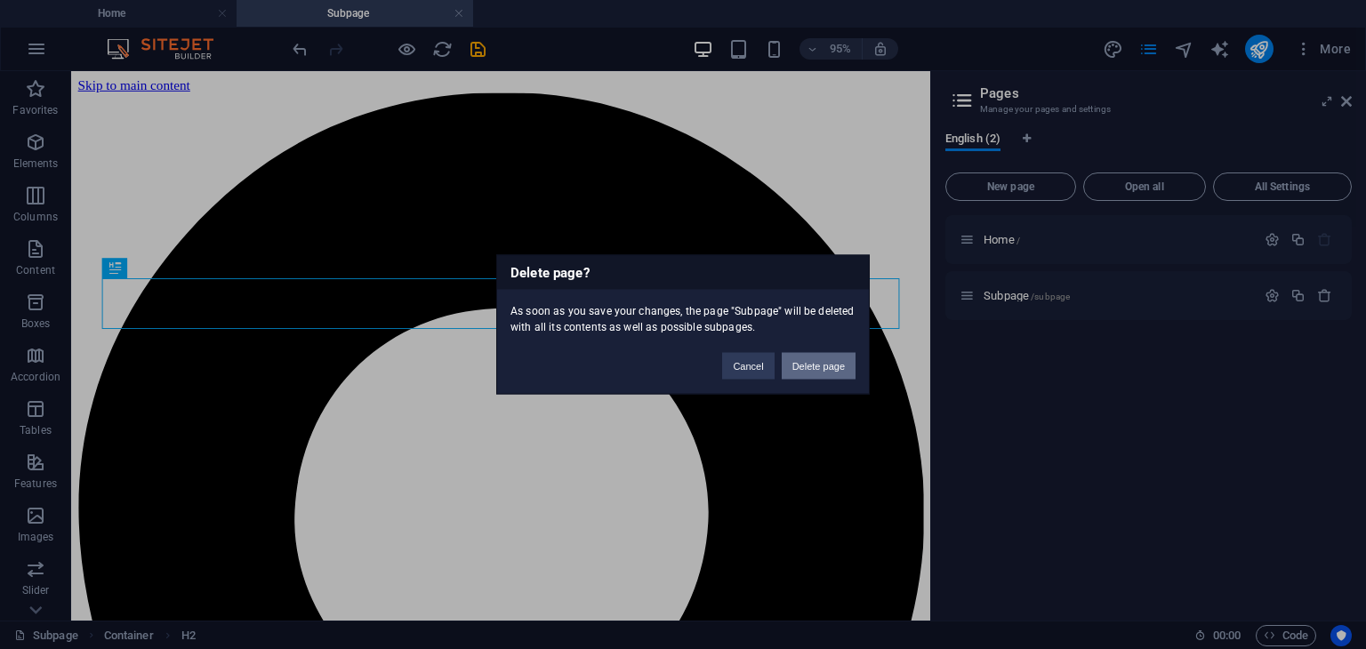
click at [818, 368] on button "Delete page" at bounding box center [818, 366] width 74 height 27
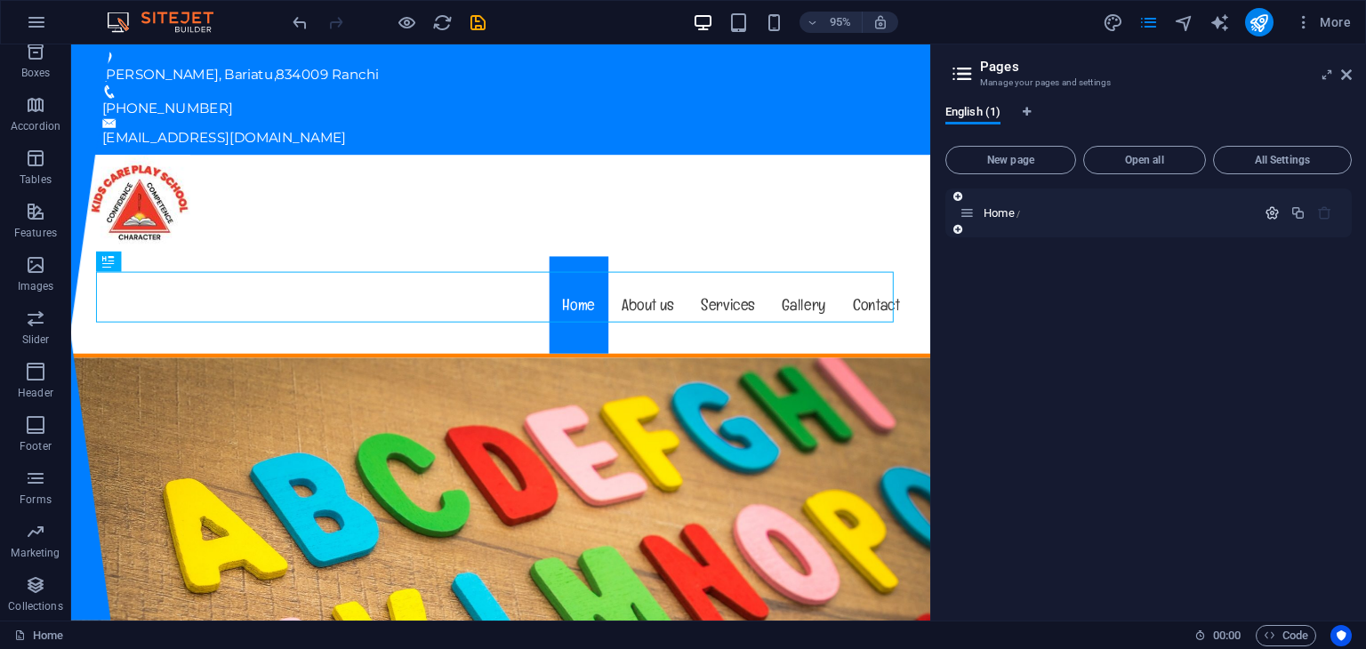
click at [1276, 213] on icon "button" at bounding box center [1271, 212] width 15 height 15
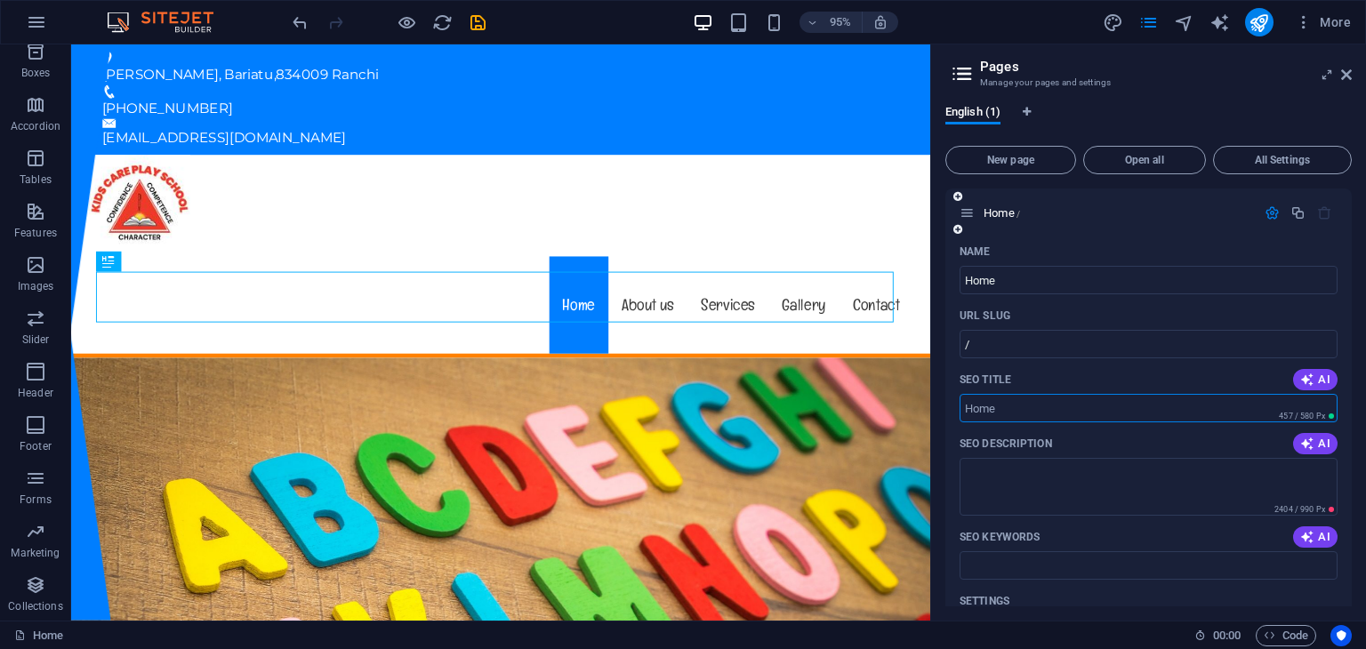
click at [1153, 403] on input "SEO Title" at bounding box center [1148, 408] width 378 height 28
click at [1302, 383] on icon "button" at bounding box center [1307, 380] width 14 height 14
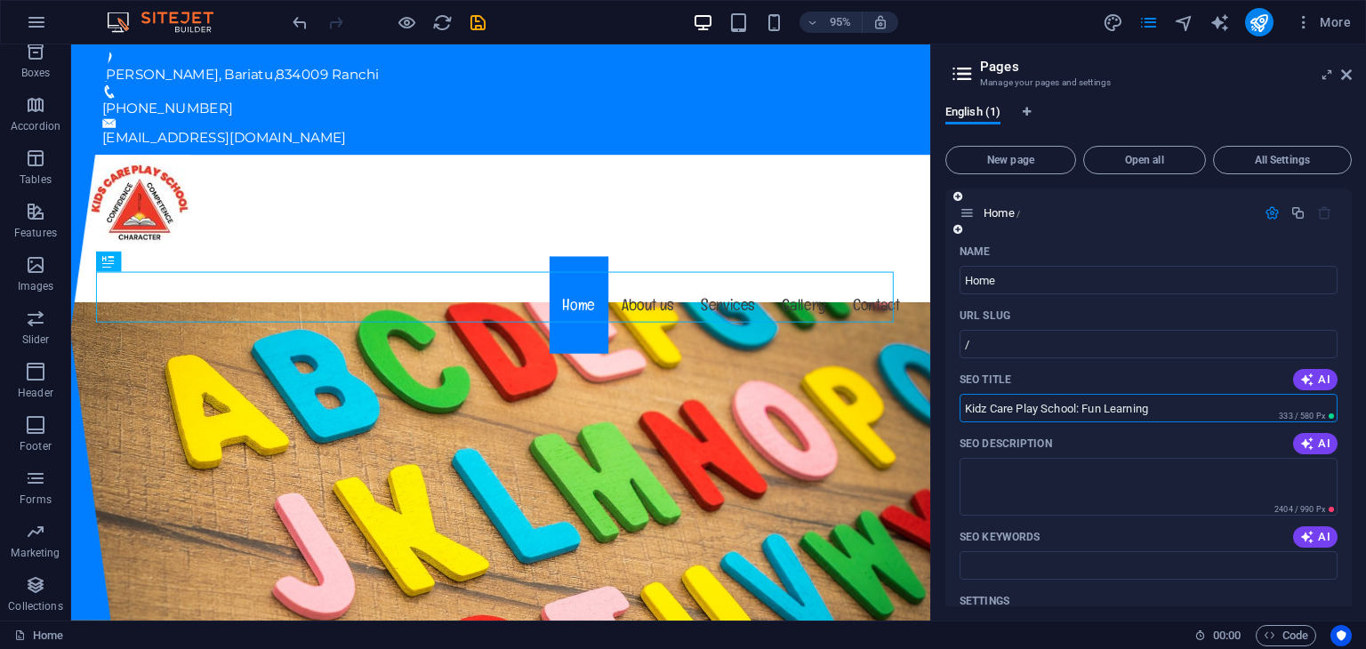
click at [1208, 409] on input "Kidz Care Play School: Fun Learning" at bounding box center [1148, 408] width 378 height 28
drag, startPoint x: 1208, startPoint y: 409, endPoint x: 1141, endPoint y: 405, distance: 67.7
click at [1142, 405] on input "Kidz Care Play School: Fun Learning" at bounding box center [1148, 408] width 378 height 28
click at [1181, 411] on input "Kidz Care Play School: Fun Learning" at bounding box center [1148, 408] width 378 height 28
drag, startPoint x: 1178, startPoint y: 407, endPoint x: 1078, endPoint y: 422, distance: 101.6
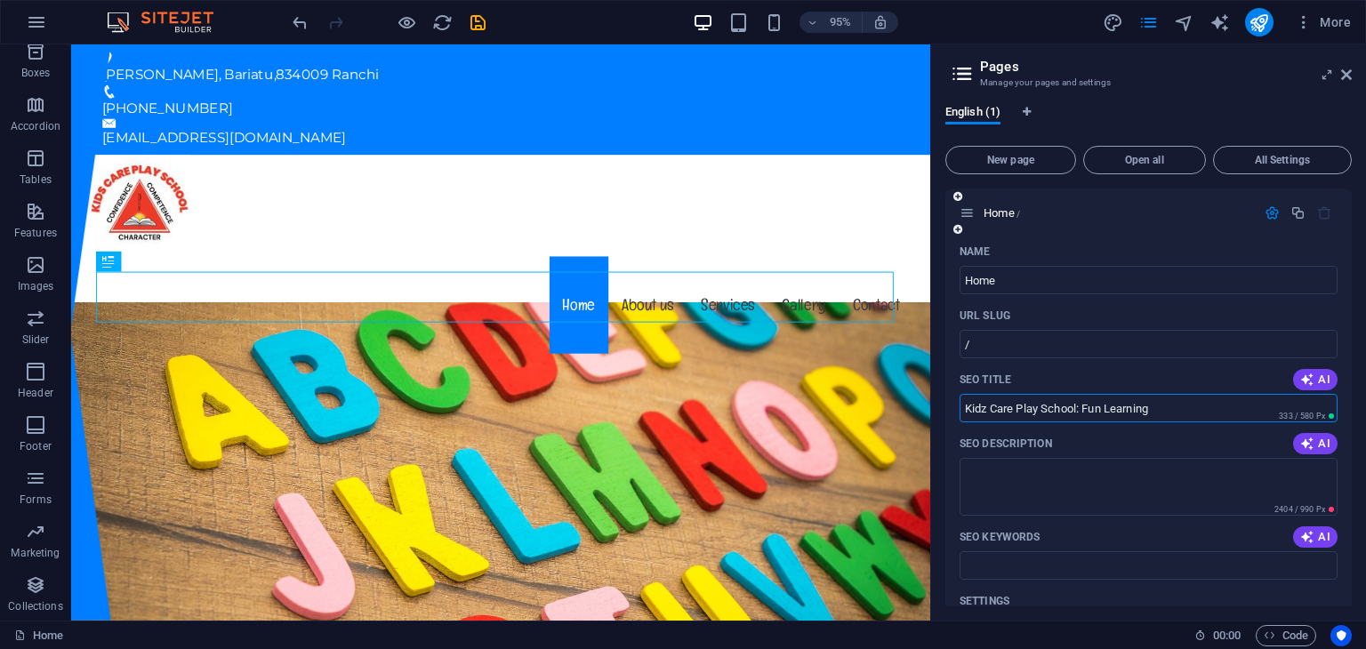
click at [1078, 422] on div "Name Home ​ URL SLUG / ​ SEO Title AI Kidz Care Play School: Fun Learning ​ 333…" at bounding box center [1148, 616] width 406 height 758
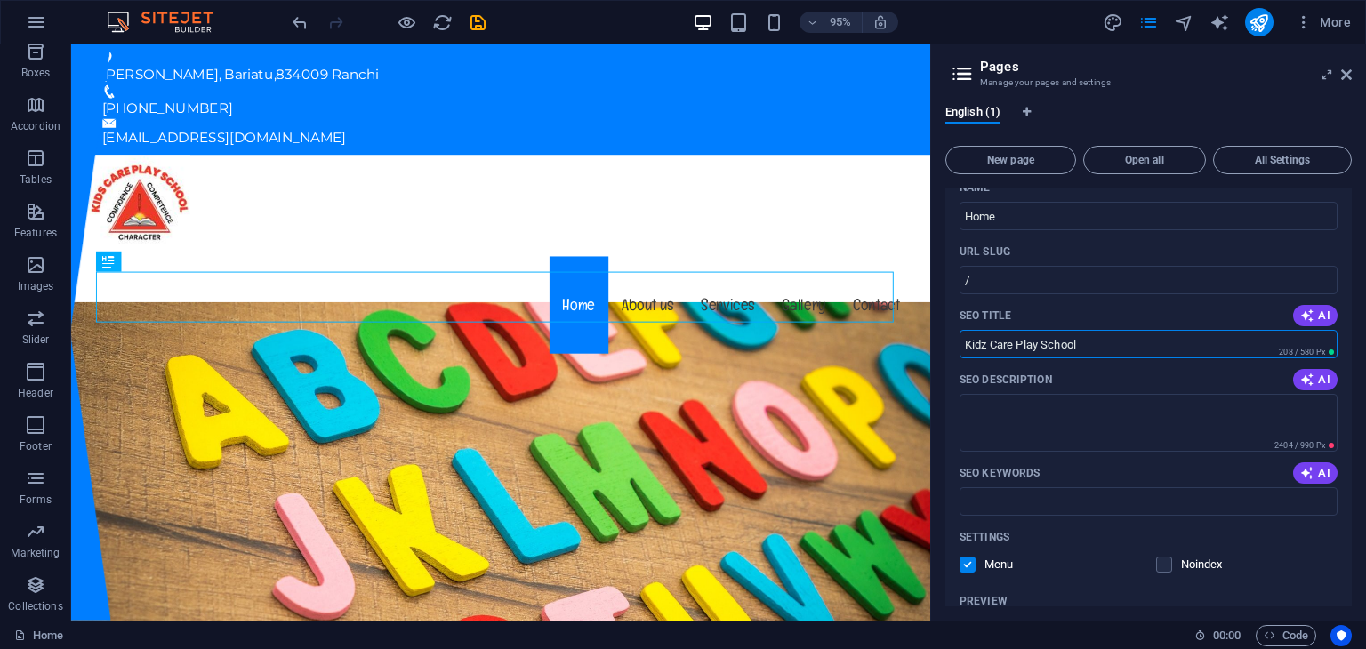
scroll to position [89, 0]
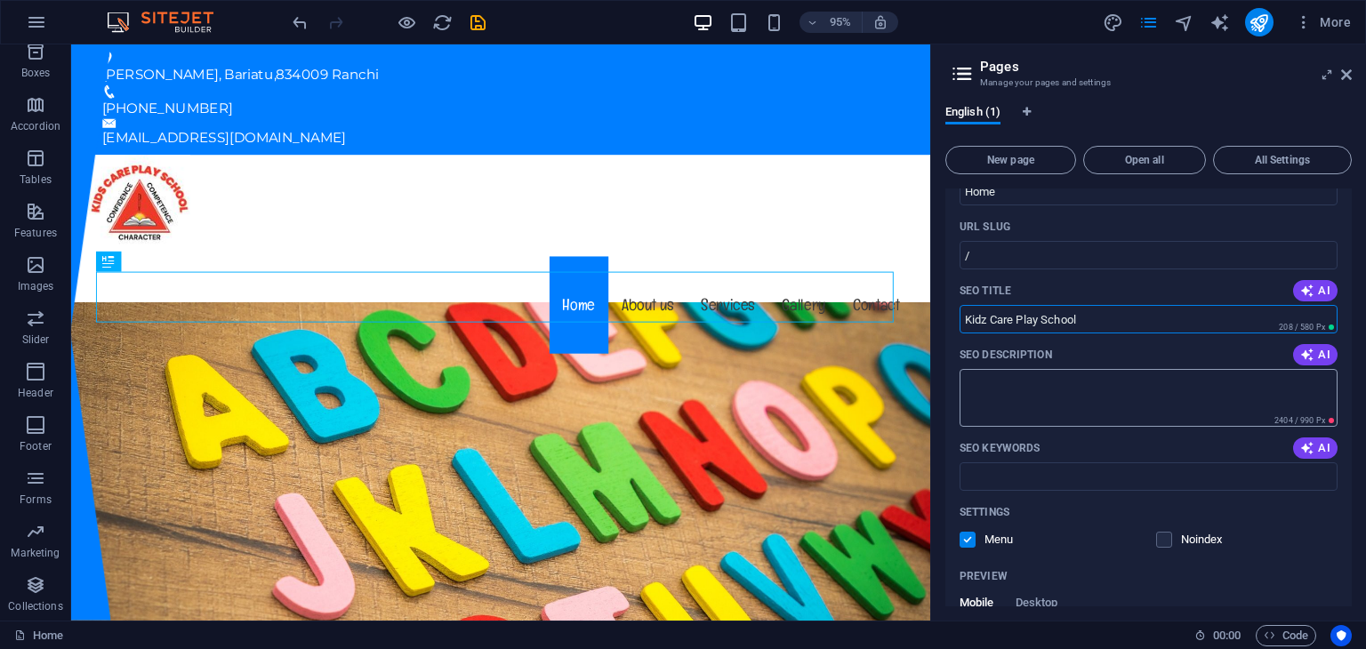
type input "Kidz Care Play School"
click at [1159, 399] on textarea "SEO Description" at bounding box center [1148, 398] width 378 height 58
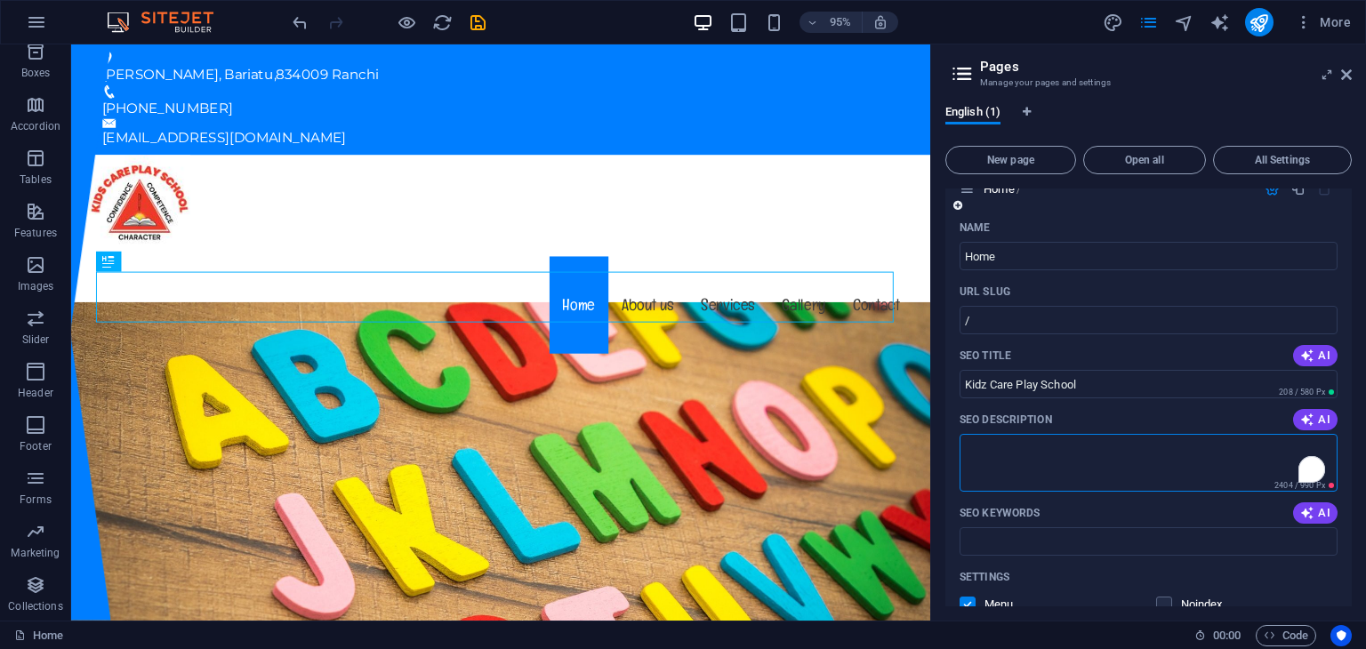
scroll to position [0, 0]
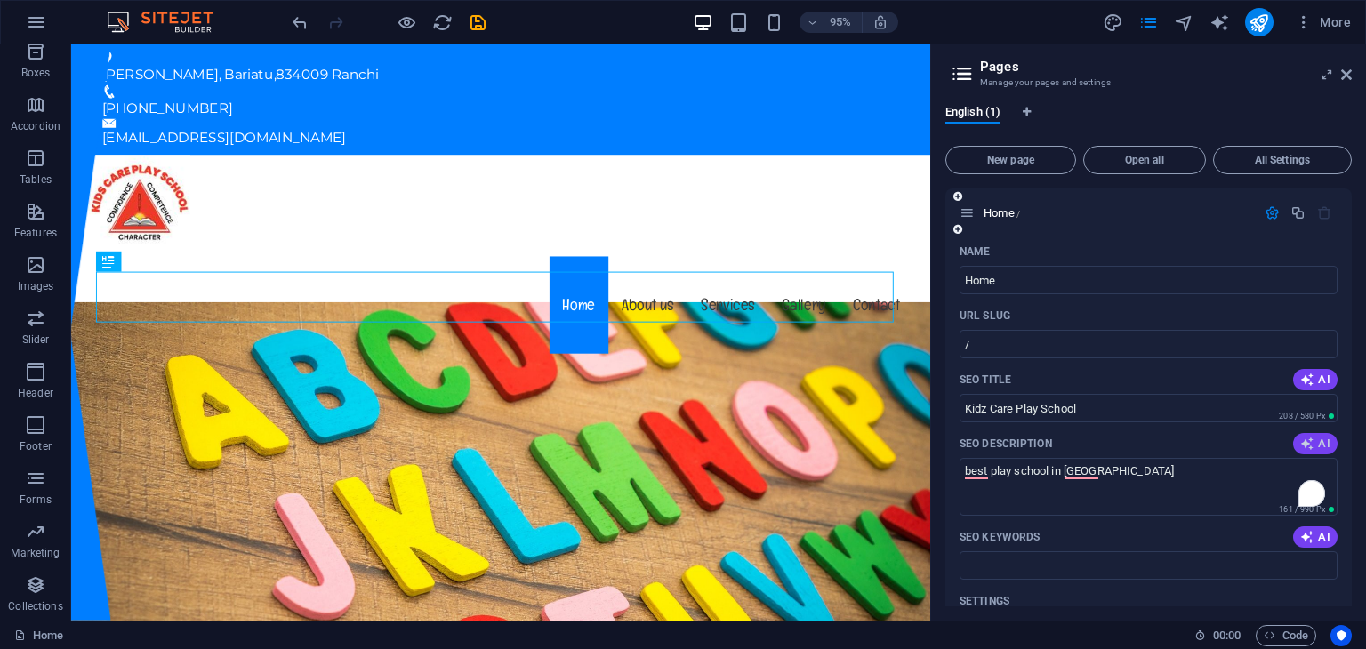
click at [1303, 437] on icon "button" at bounding box center [1307, 444] width 14 height 14
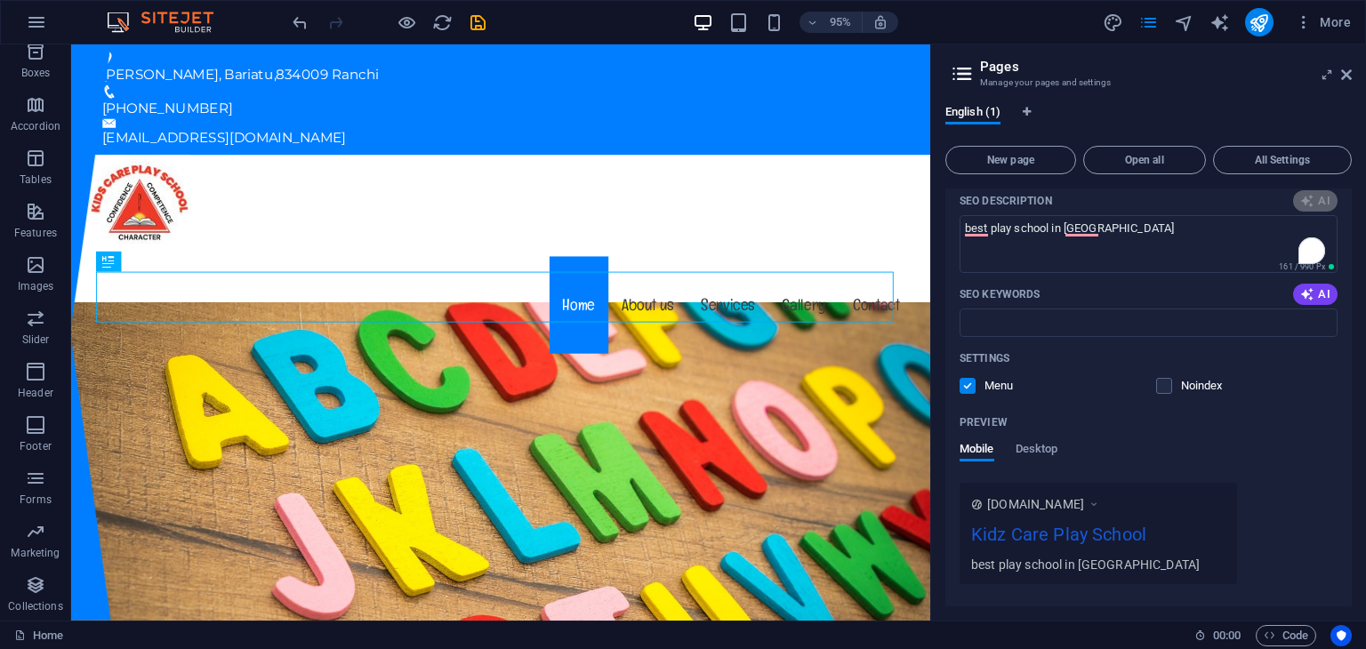
scroll to position [267, 0]
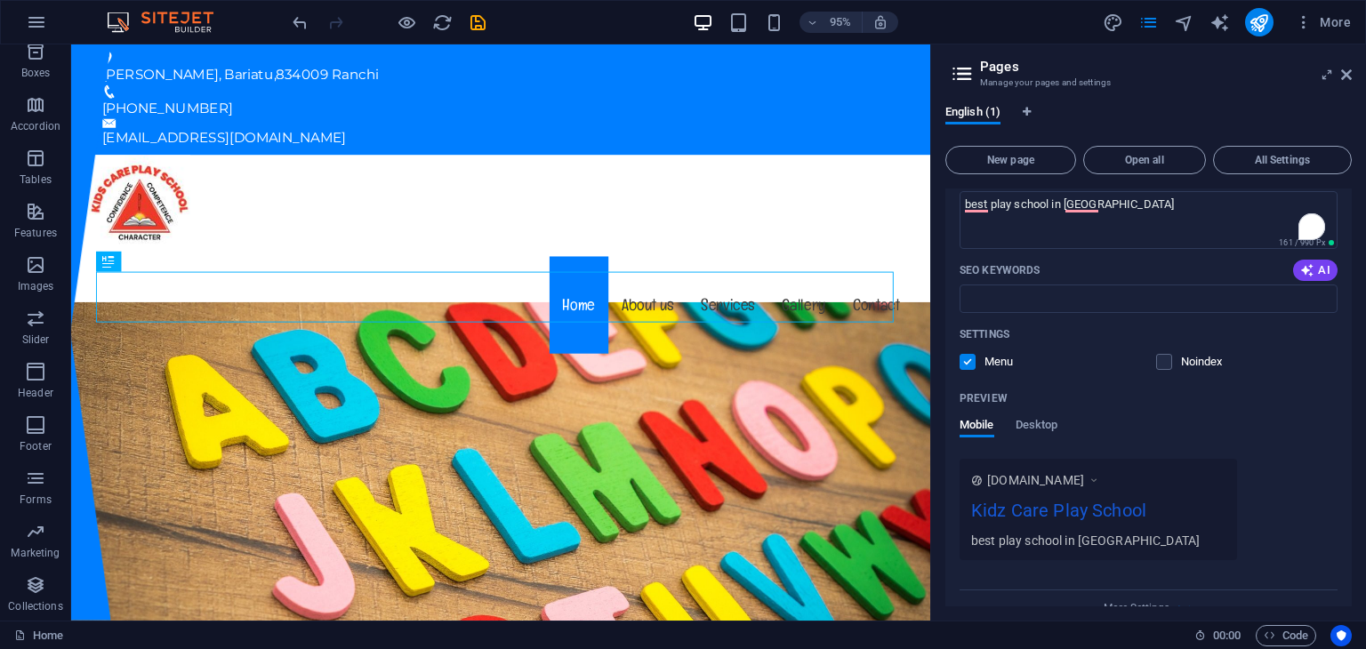
type textarea "Discover joy at Kidz Care Play School! Enriching education, safe environment, a…"
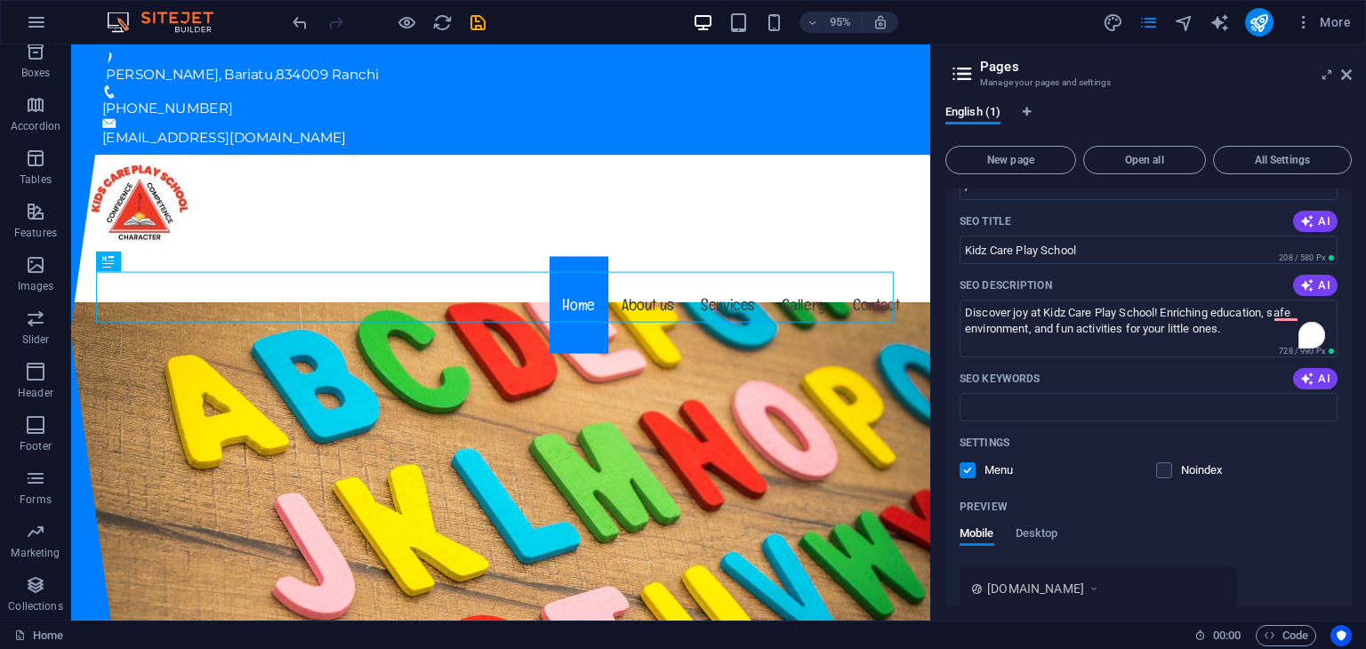
scroll to position [69, 0]
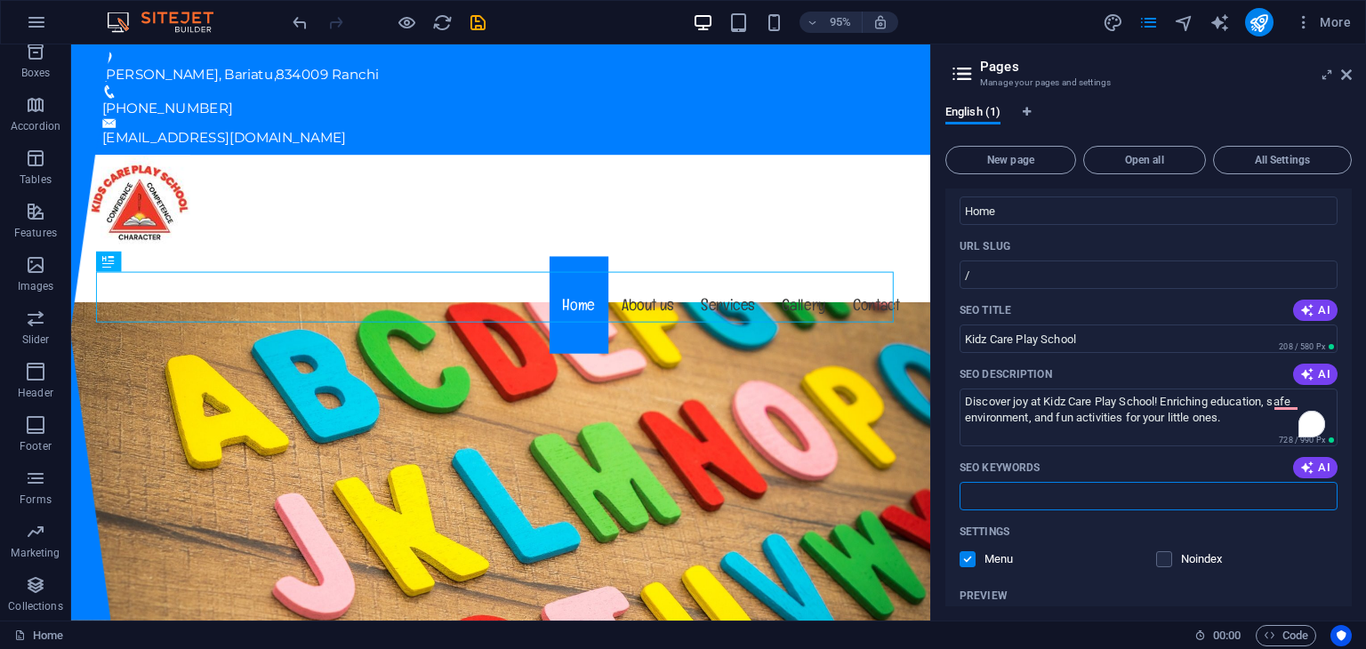
click at [1156, 495] on input "SEO Keywords" at bounding box center [1148, 496] width 378 height 28
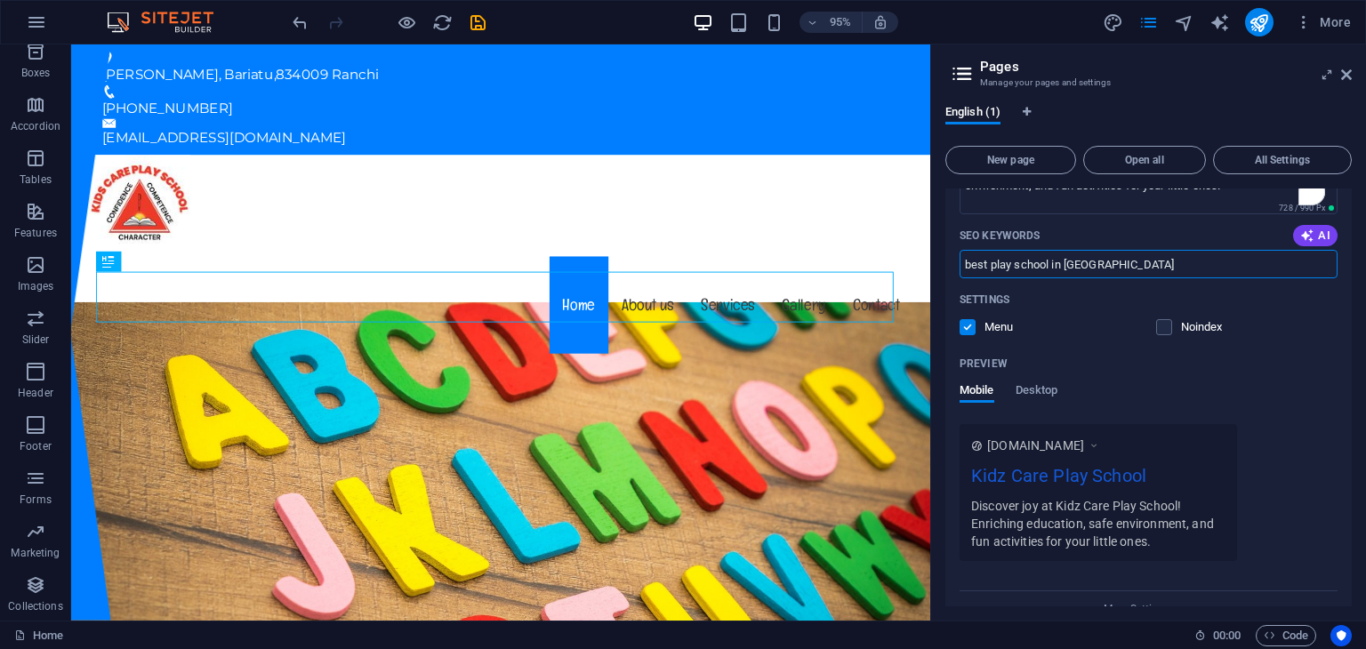
scroll to position [336, 0]
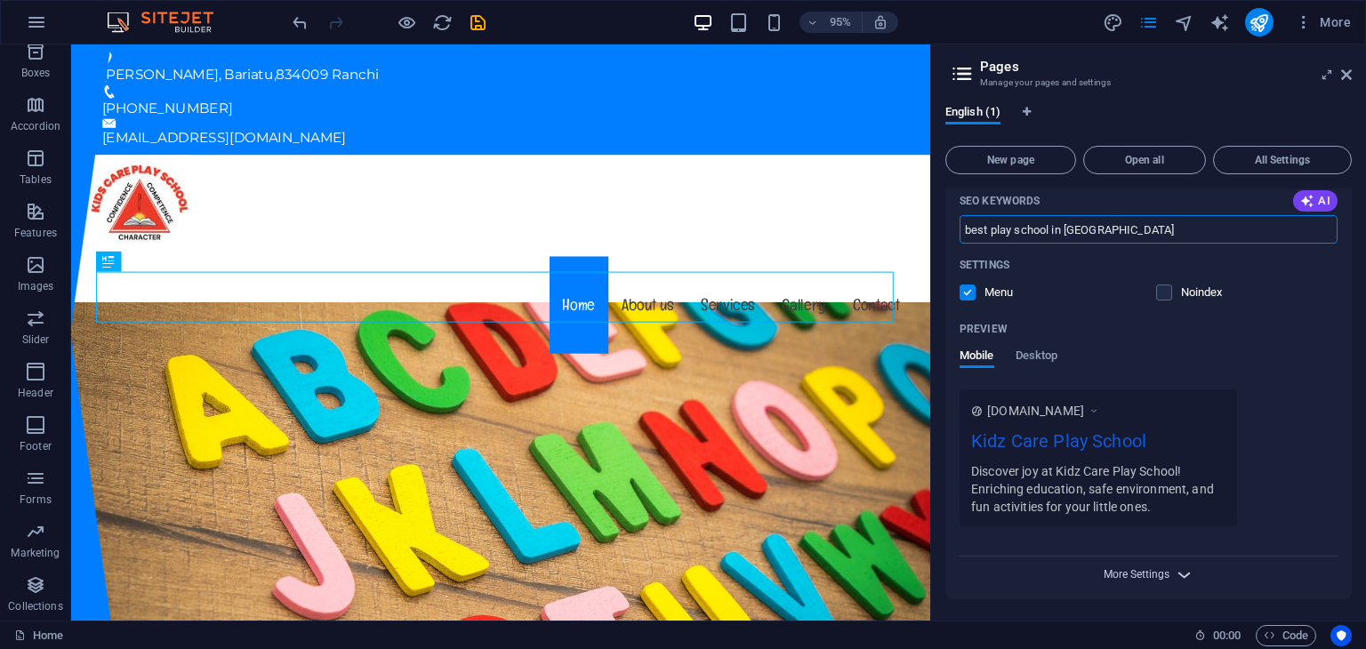
type input "best play school in [GEOGRAPHIC_DATA]"
click at [1161, 578] on span "More Settings" at bounding box center [1136, 574] width 66 height 12
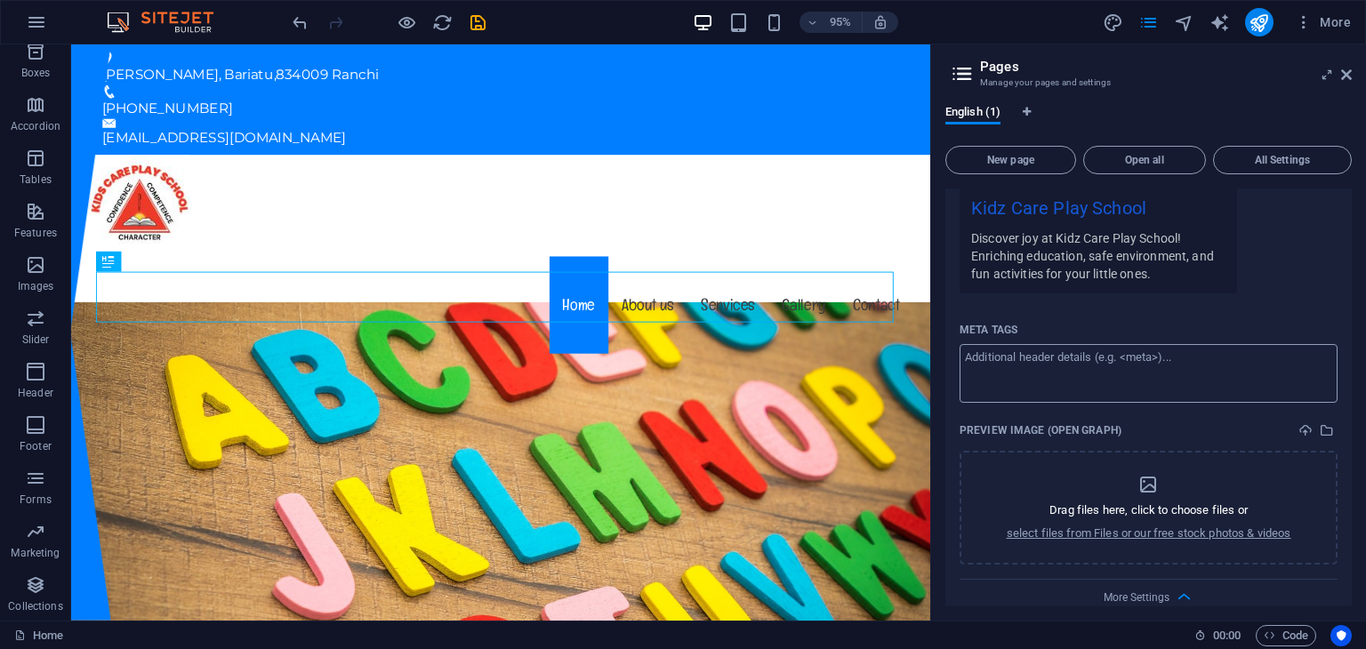
scroll to position [590, 0]
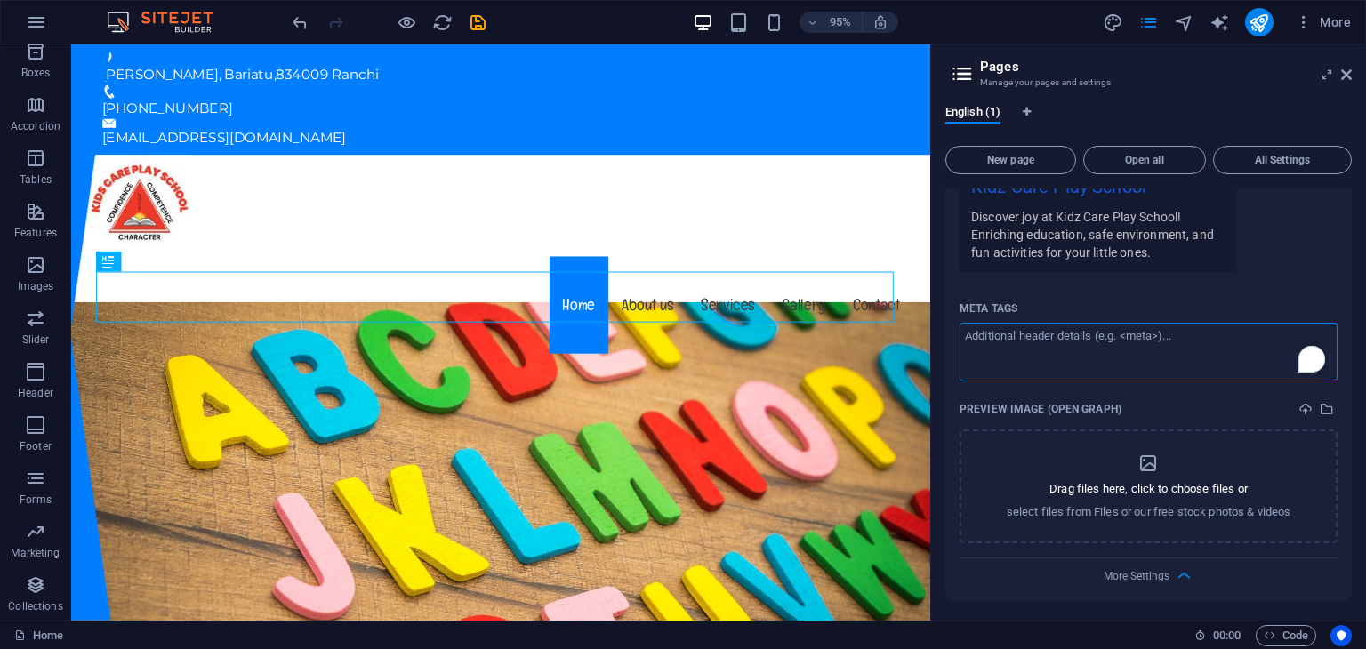
paste textarea "<!-- Google tag (gtag.js) --> <script async src="[URL][DOMAIN_NAME]"></script> …"
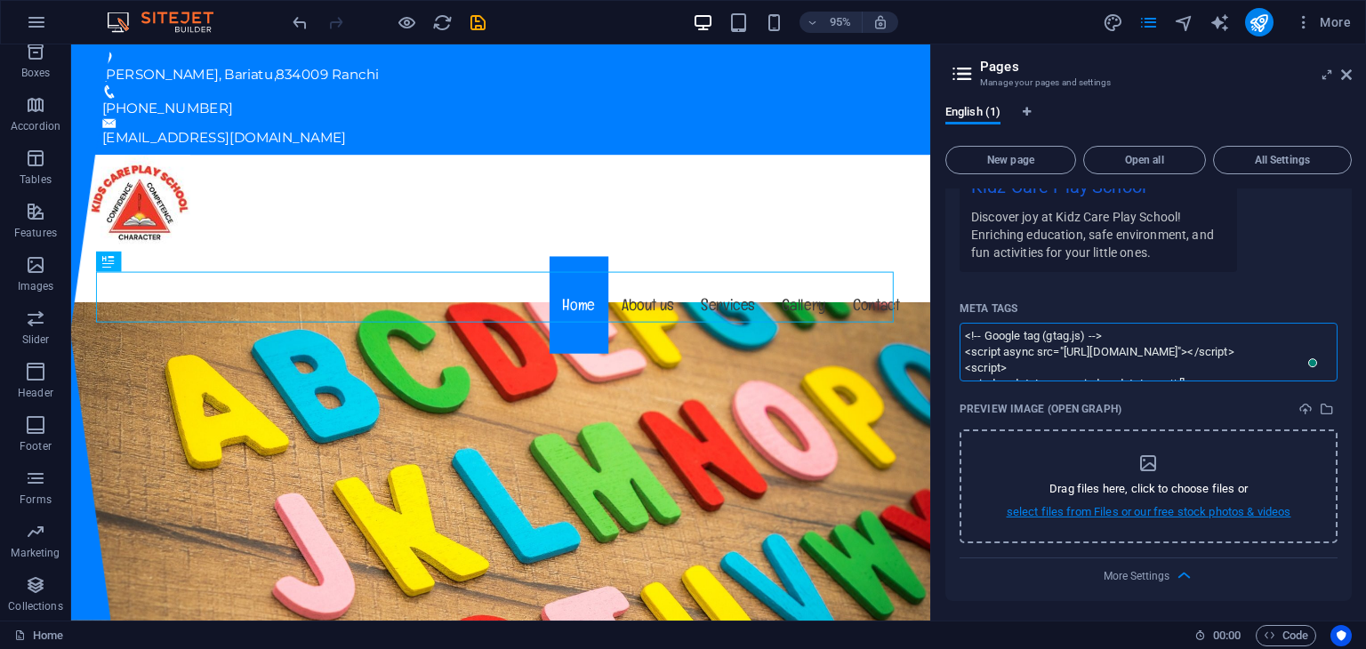
click at [1169, 510] on body "kidz care play school Home Favorites Elements Columns Content Boxes Accordion T…" at bounding box center [683, 324] width 1366 height 649
type textarea "<script async="" src="[URL][DOMAIN_NAME]"></script> <script> window.dataLayer =…"
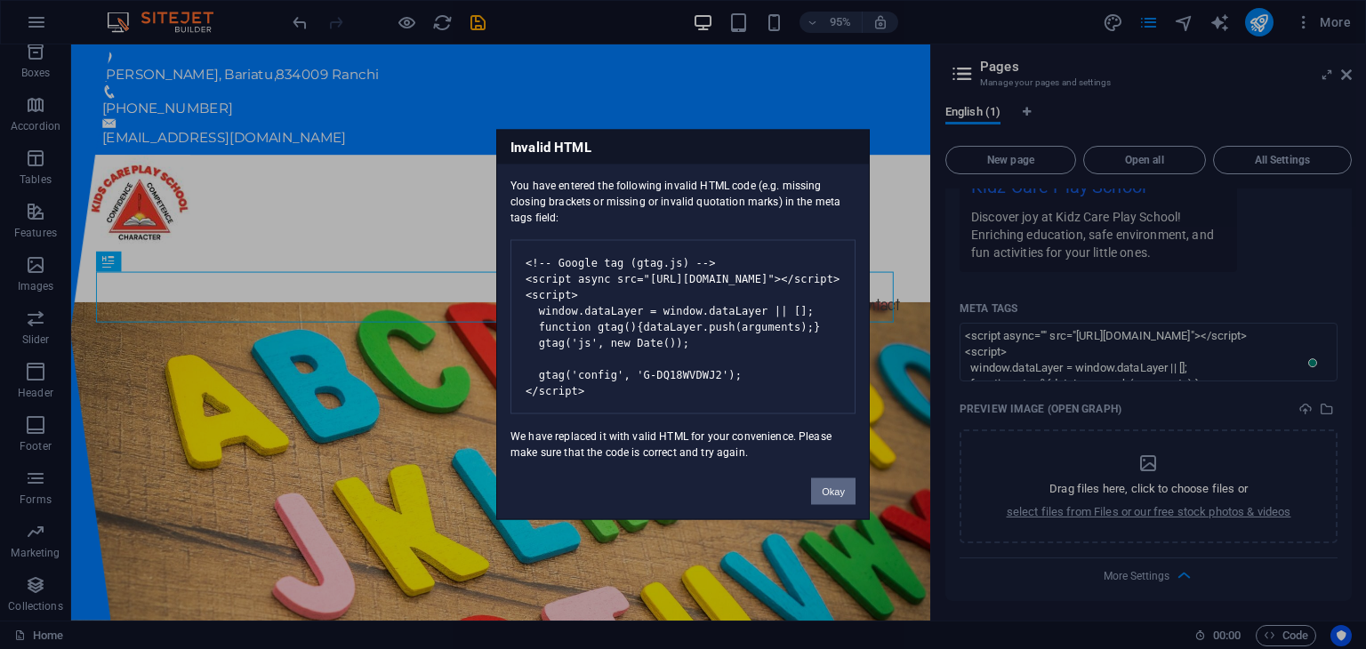
click at [829, 505] on button "Okay" at bounding box center [833, 491] width 44 height 27
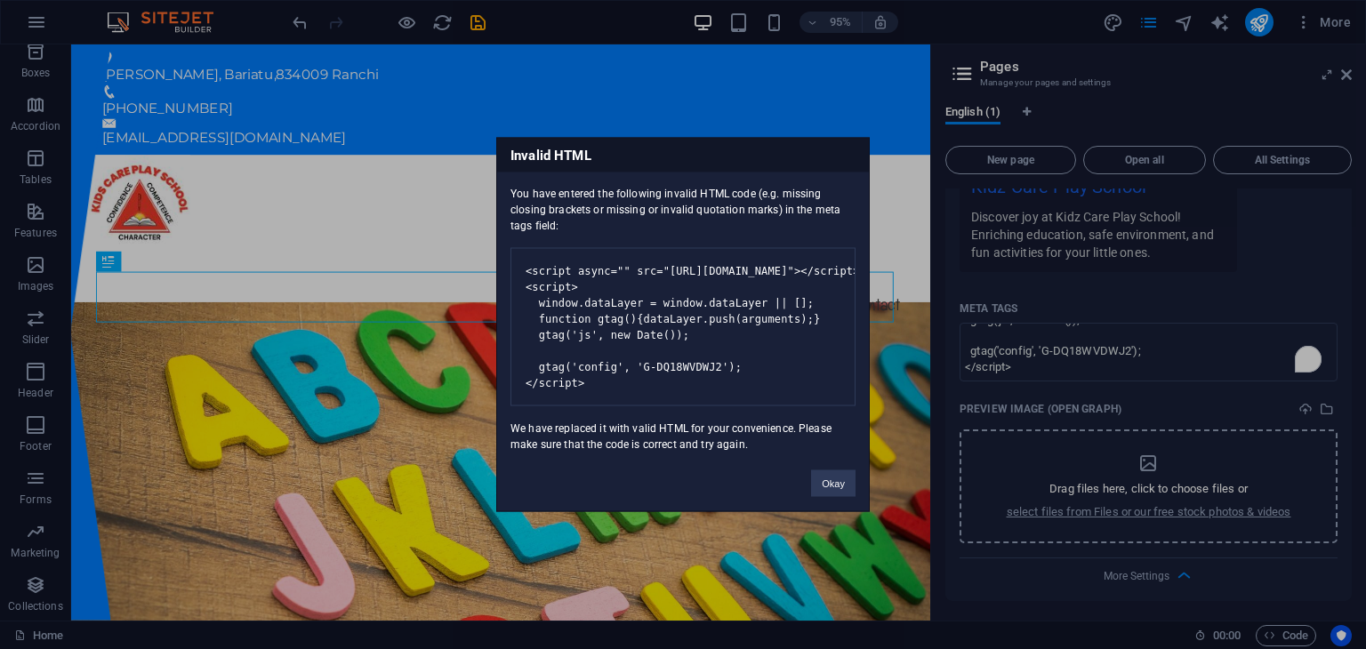
click at [1206, 470] on body "kidz care play school Home Favorites Elements Columns Content Boxes Accordion T…" at bounding box center [683, 324] width 1366 height 649
click at [838, 497] on button "Okay" at bounding box center [833, 483] width 44 height 27
click at [1173, 506] on body "kidz care play school Home Favorites Elements Columns Content Boxes Accordion T…" at bounding box center [683, 324] width 1366 height 649
click at [832, 497] on button "Okay" at bounding box center [833, 483] width 44 height 27
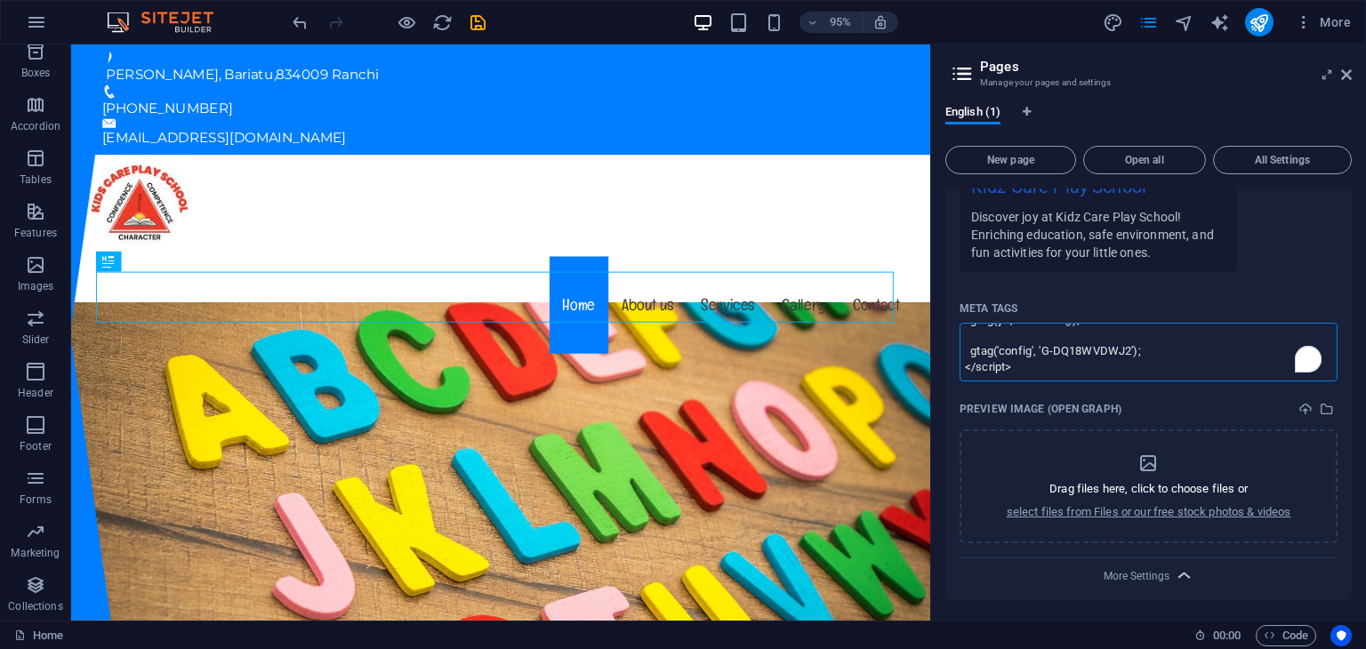
click at [1174, 570] on body "kidz care play school Home Favorites Elements Columns Content Boxes Accordion T…" at bounding box center [683, 324] width 1366 height 649
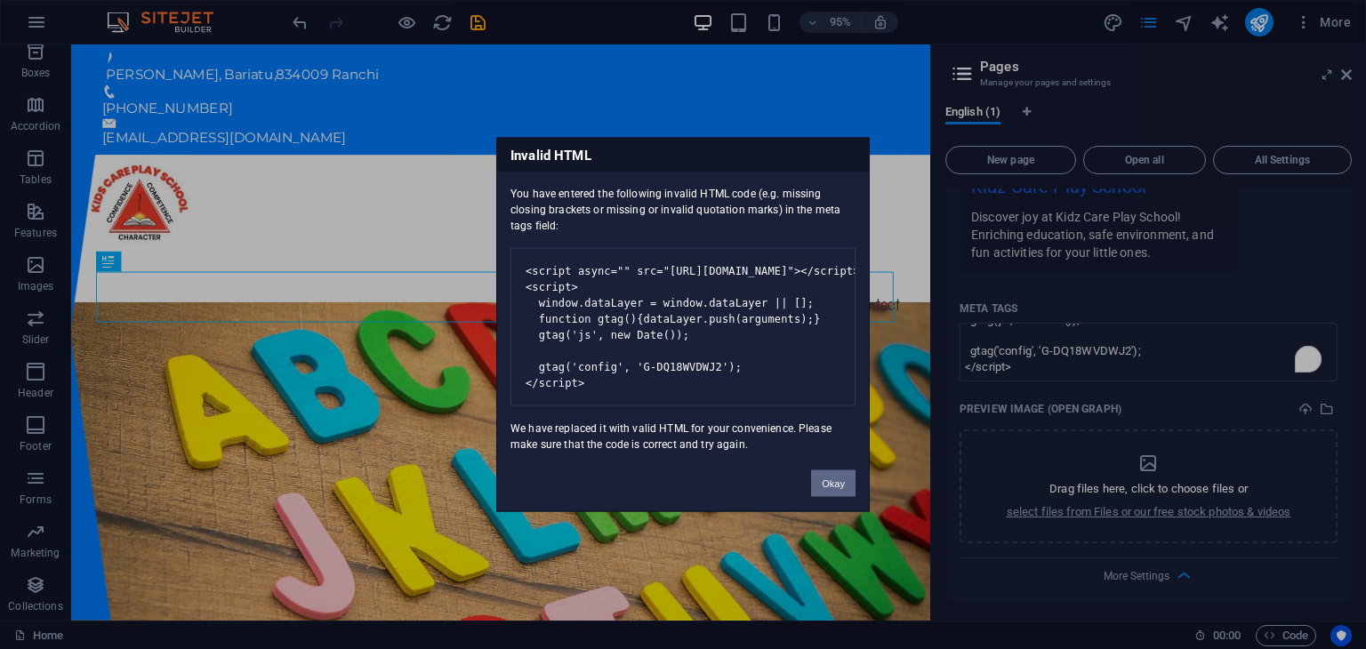
click at [839, 497] on button "Okay" at bounding box center [833, 483] width 44 height 27
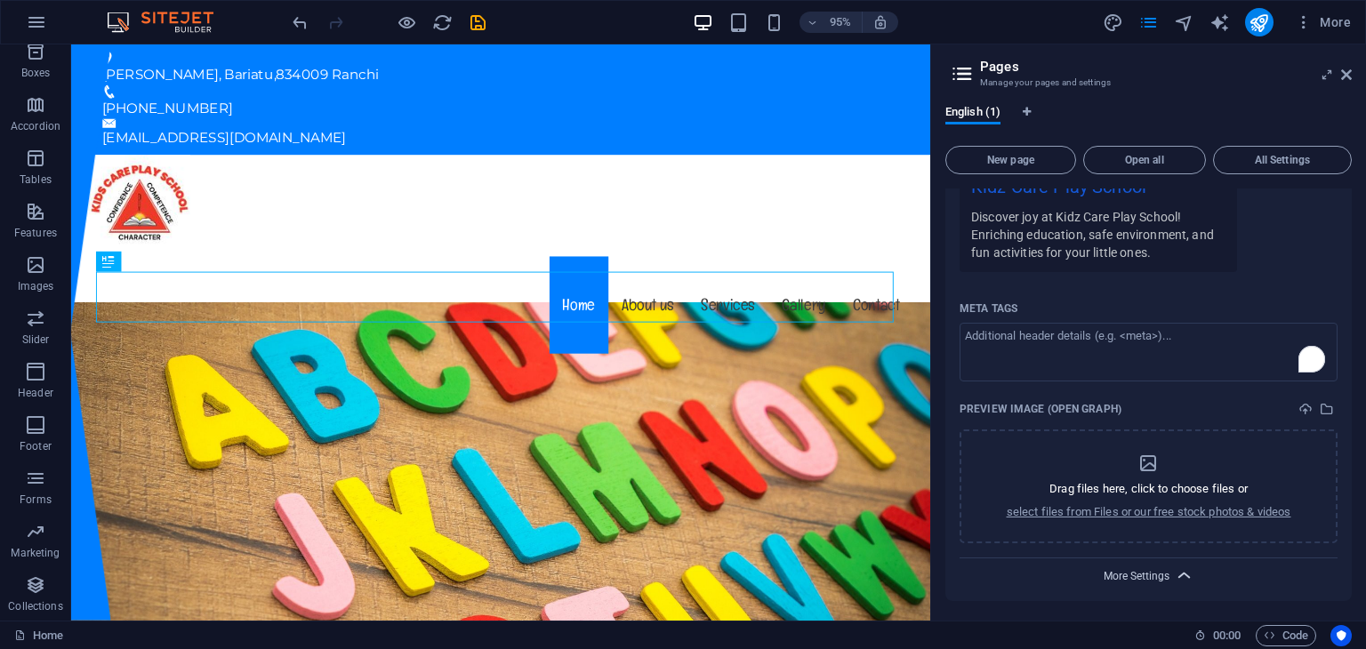
click at [1131, 577] on span "More Settings" at bounding box center [1136, 576] width 66 height 12
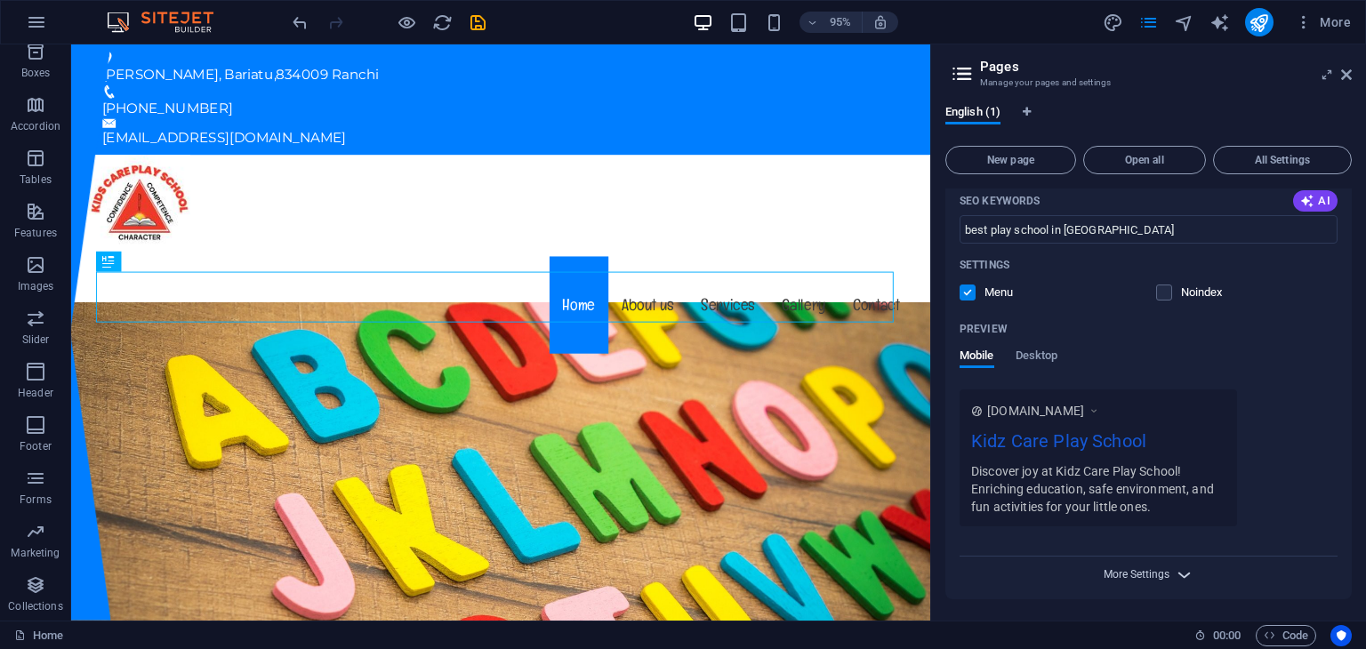
click at [1131, 577] on span "More Settings" at bounding box center [1136, 574] width 66 height 12
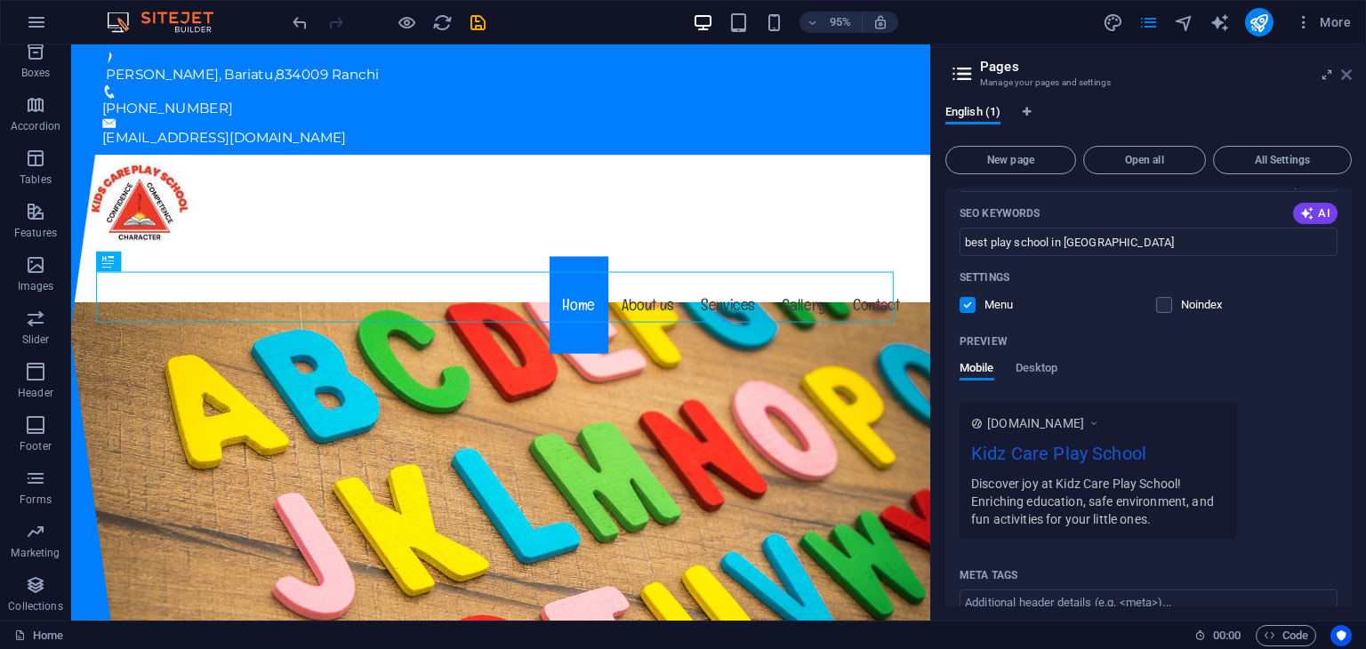
click at [1348, 79] on icon at bounding box center [1346, 75] width 11 height 14
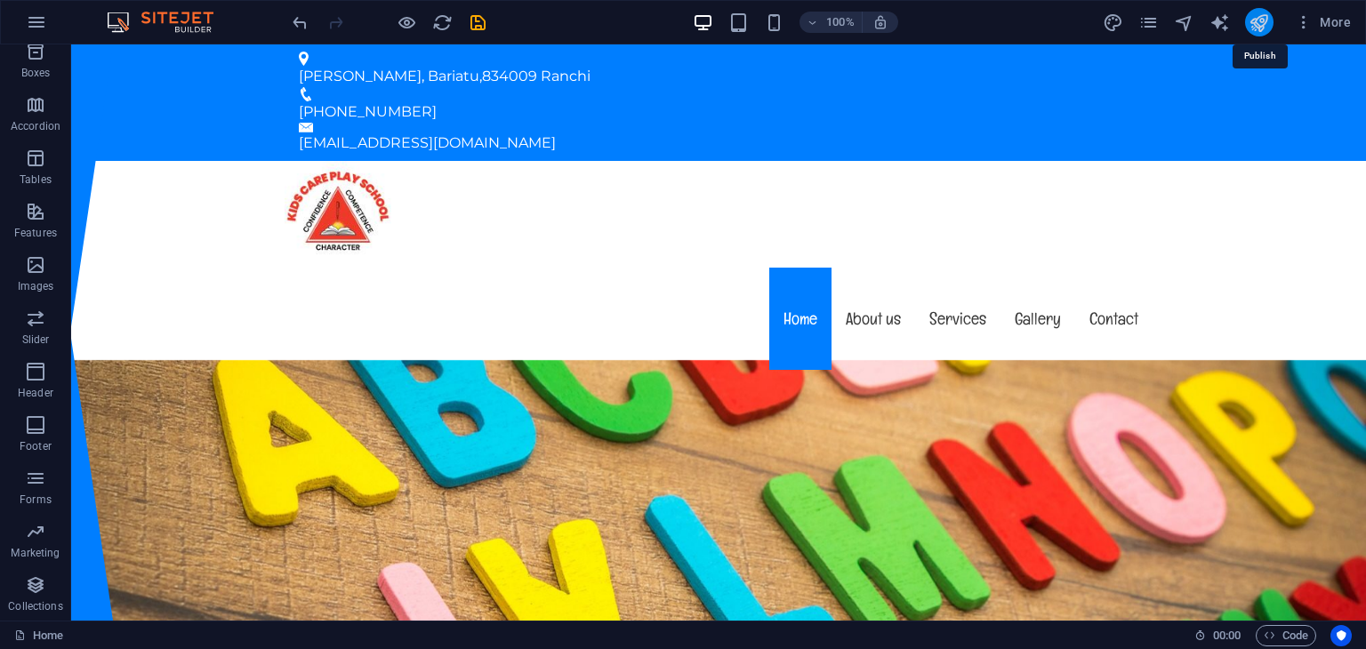
click at [1267, 21] on icon "publish" at bounding box center [1258, 22] width 20 height 20
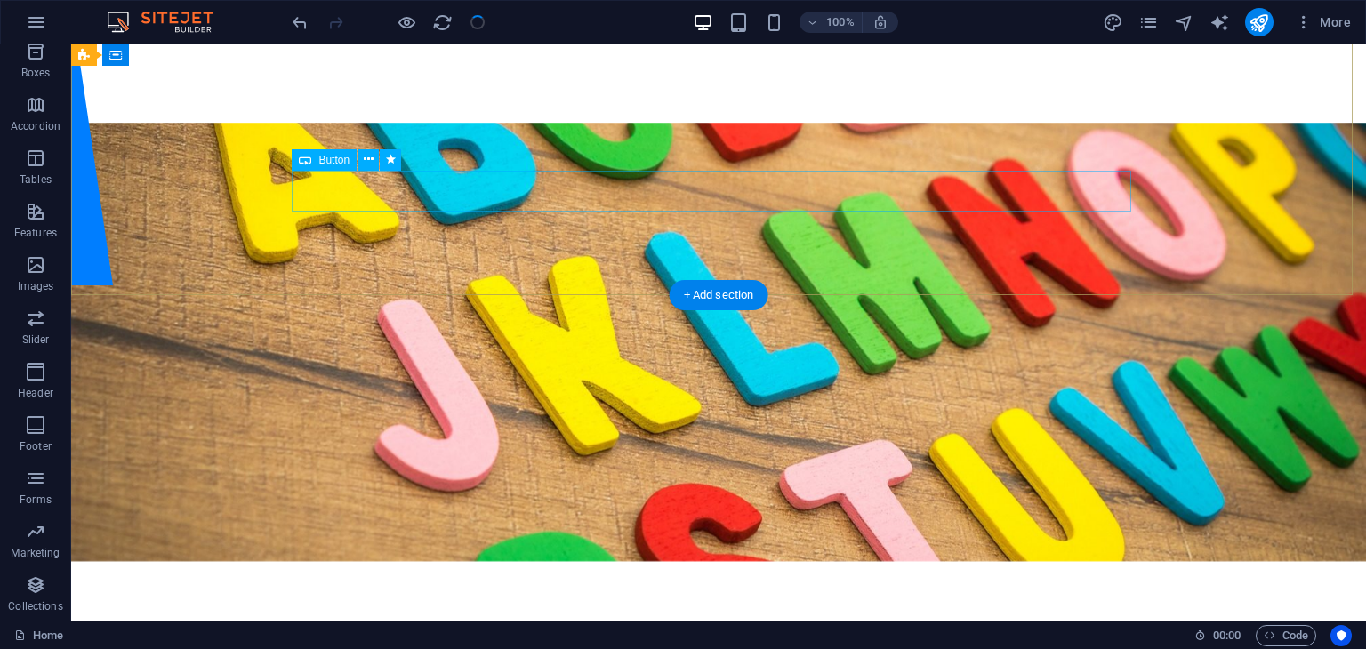
scroll to position [356, 0]
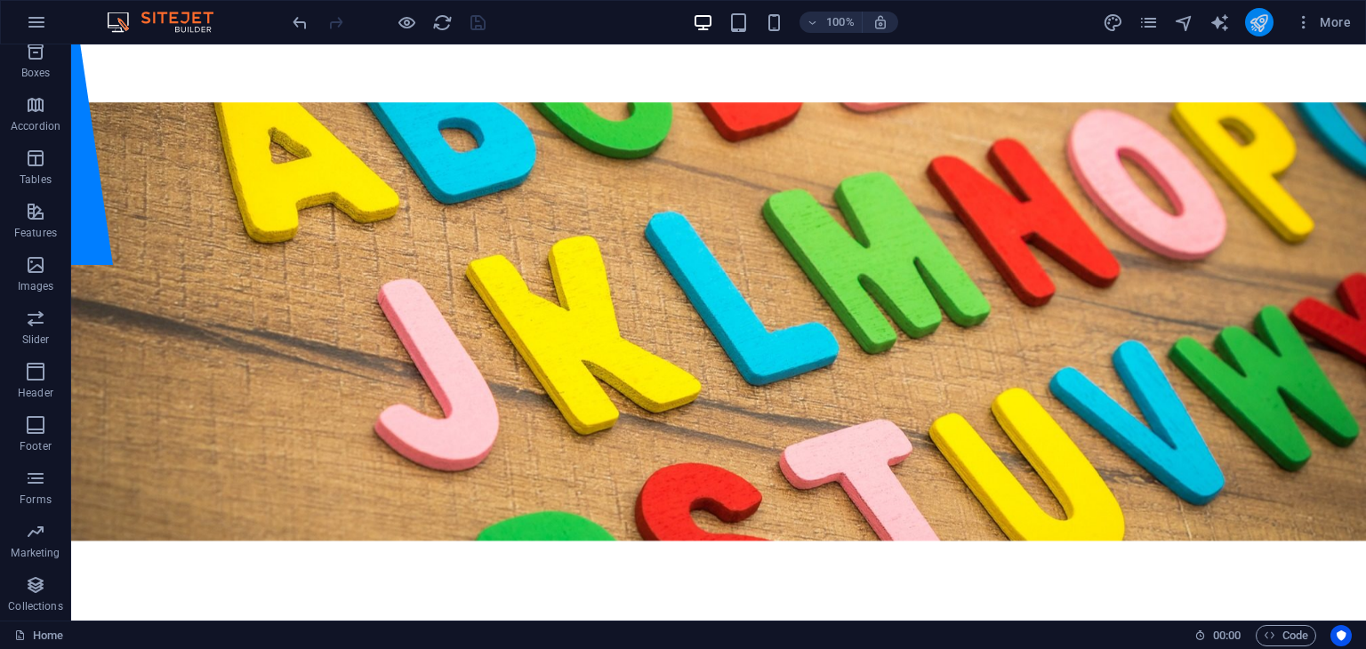
click at [1249, 12] on icon "publish" at bounding box center [1258, 22] width 20 height 20
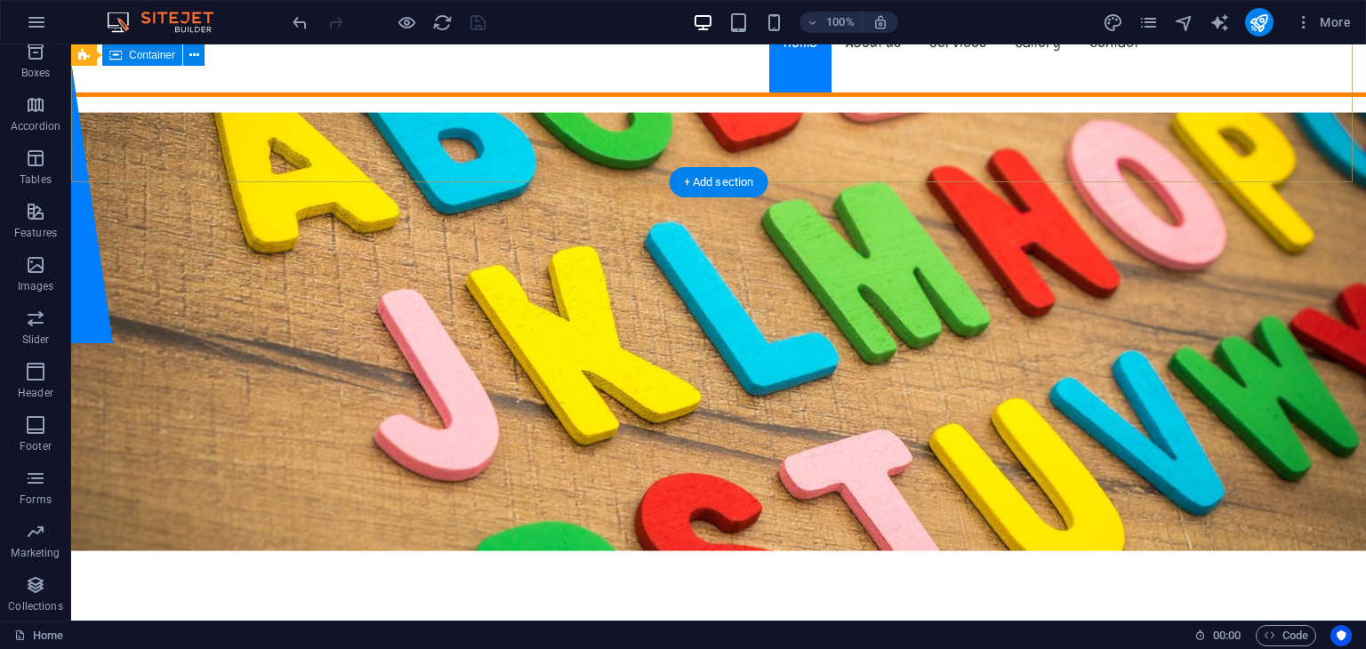
scroll to position [178, 0]
